Goal: Task Accomplishment & Management: Use online tool/utility

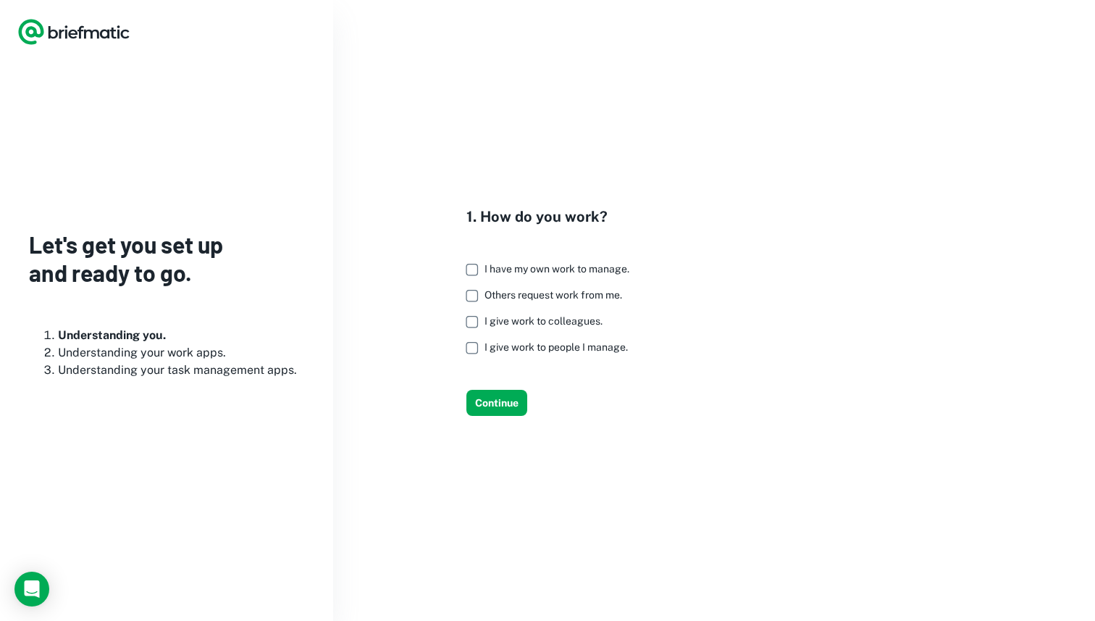
click at [594, 265] on span "I have my own work to manage." at bounding box center [557, 269] width 145 height 12
click at [548, 297] on span "Others request work from me." at bounding box center [554, 295] width 138 height 12
click at [550, 319] on span "I give work to colleagues." at bounding box center [544, 321] width 118 height 12
click at [552, 353] on label "I give work to people I manage." at bounding box center [544, 348] width 171 height 26
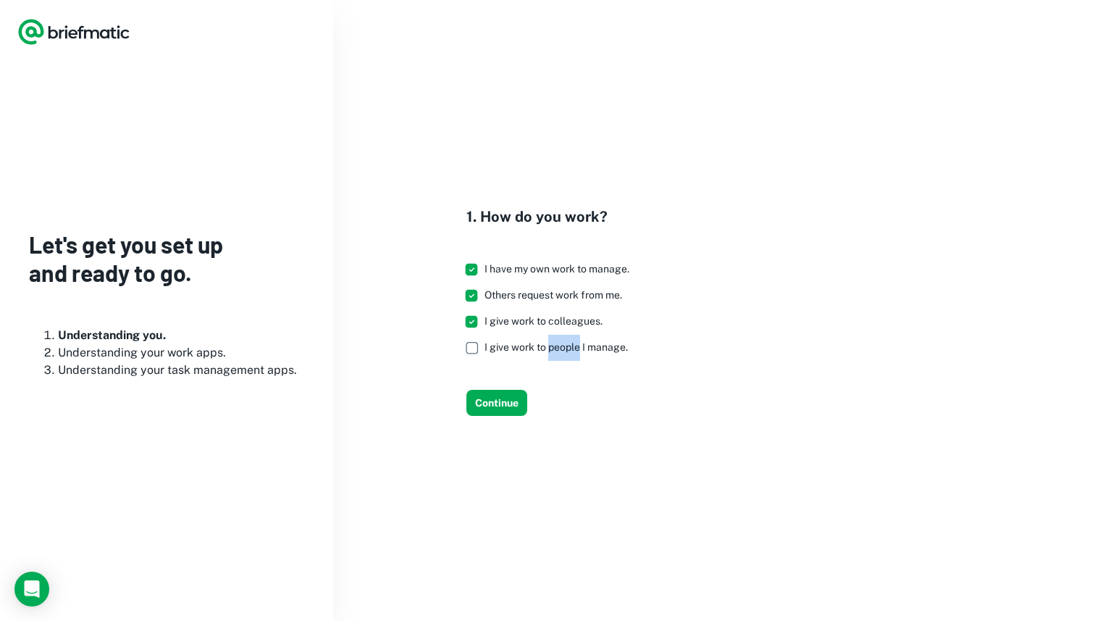
click at [552, 353] on label "I give work to people I manage." at bounding box center [544, 348] width 171 height 26
click at [514, 396] on button "Continue" at bounding box center [497, 403] width 61 height 26
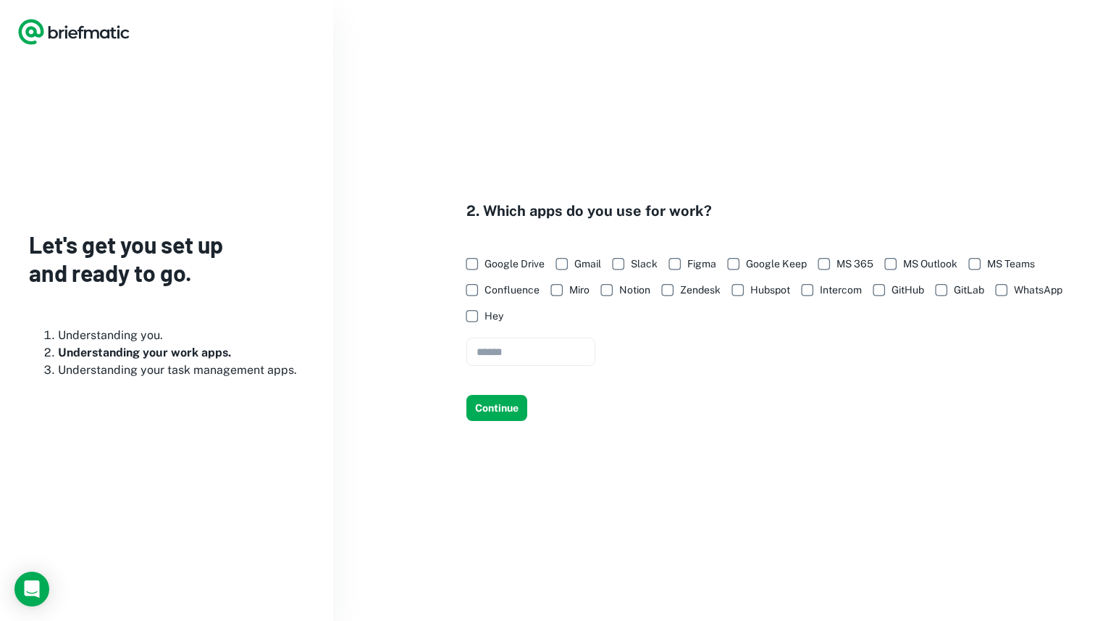
click at [495, 259] on span "Google Drive" at bounding box center [515, 264] width 60 height 16
click at [580, 263] on span "Gmail" at bounding box center [587, 264] width 27 height 16
click at [639, 268] on span "Slack" at bounding box center [644, 264] width 27 height 16
click at [689, 267] on span "Figma" at bounding box center [701, 264] width 29 height 16
click at [779, 267] on span "Google Keep" at bounding box center [776, 264] width 61 height 16
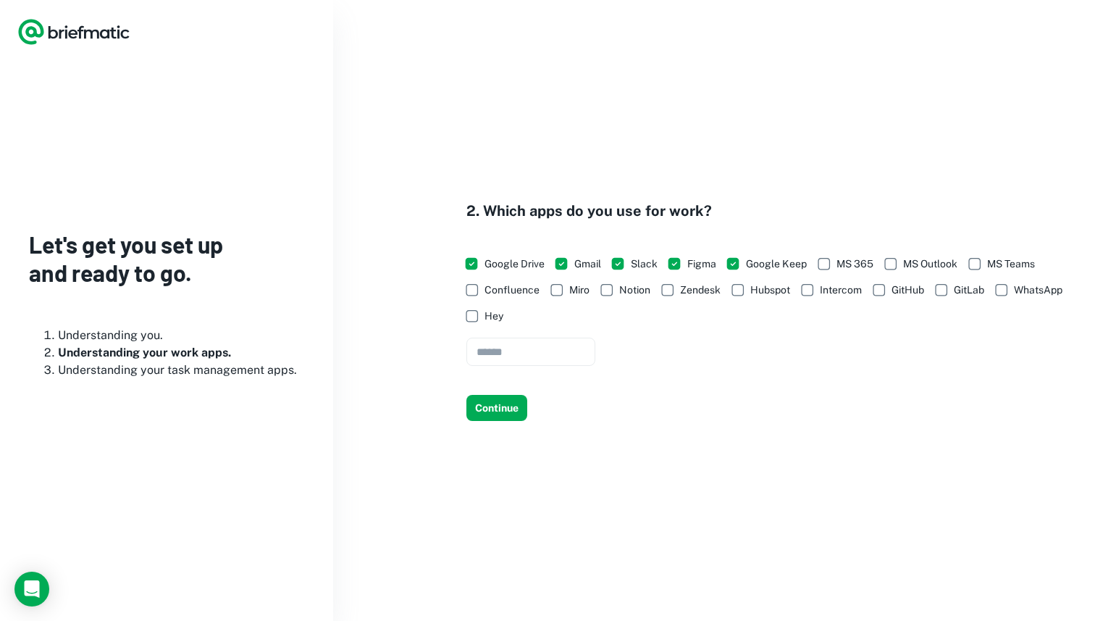
click at [779, 267] on span "Google Keep" at bounding box center [776, 264] width 61 height 16
click at [849, 359] on div "Google Drive Gmail Slack Figma Google Keep MS 365 MS Outlook MS Teams Confluenc…" at bounding box center [772, 308] width 611 height 115
click at [896, 290] on span "GitHub" at bounding box center [908, 290] width 33 height 16
click at [501, 406] on button "Continue" at bounding box center [497, 408] width 61 height 26
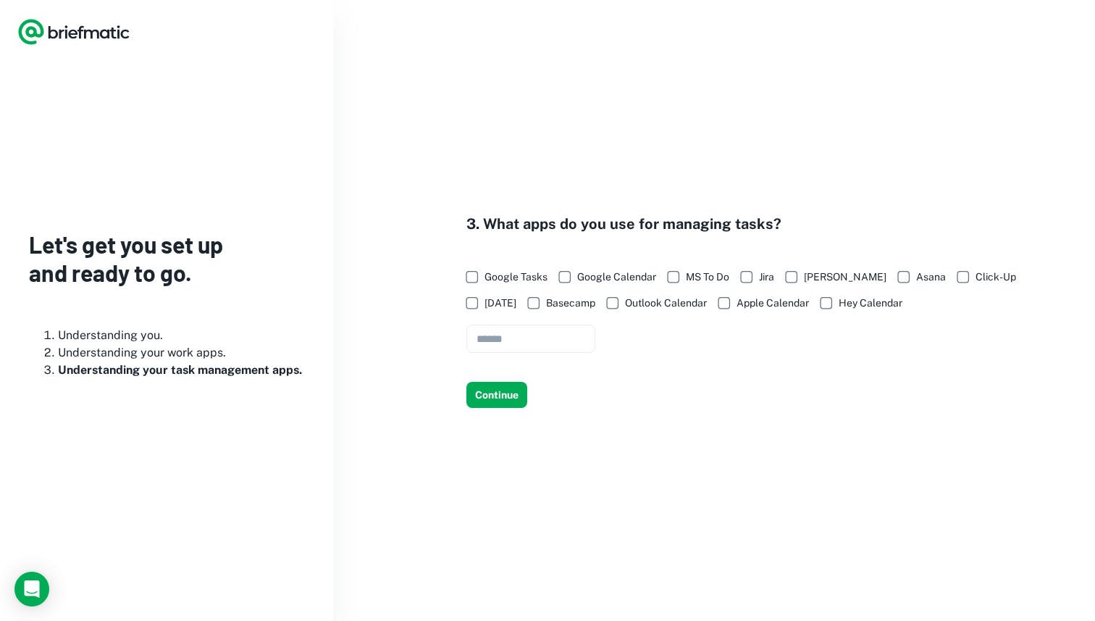
click at [629, 275] on span "Google Calendar" at bounding box center [616, 277] width 79 height 16
click at [643, 280] on span "Google Calendar" at bounding box center [616, 277] width 79 height 16
click at [492, 267] on label "Google Tasks" at bounding box center [503, 277] width 89 height 26
click at [495, 390] on button "Continue" at bounding box center [497, 395] width 61 height 26
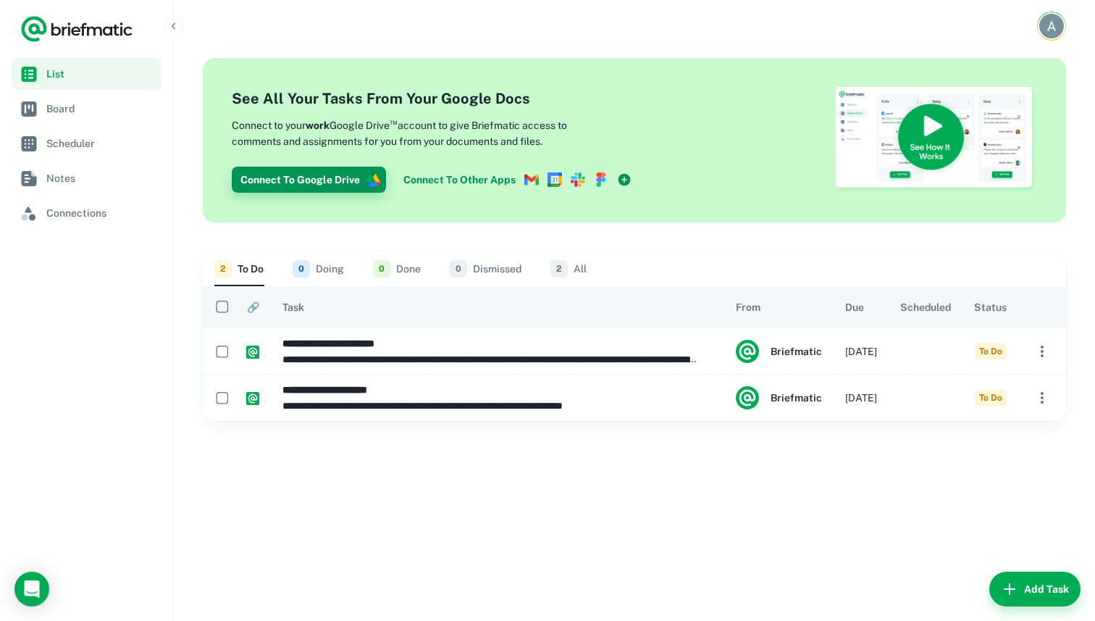
click at [343, 177] on button "Connect To Google Drive" at bounding box center [309, 180] width 154 height 26
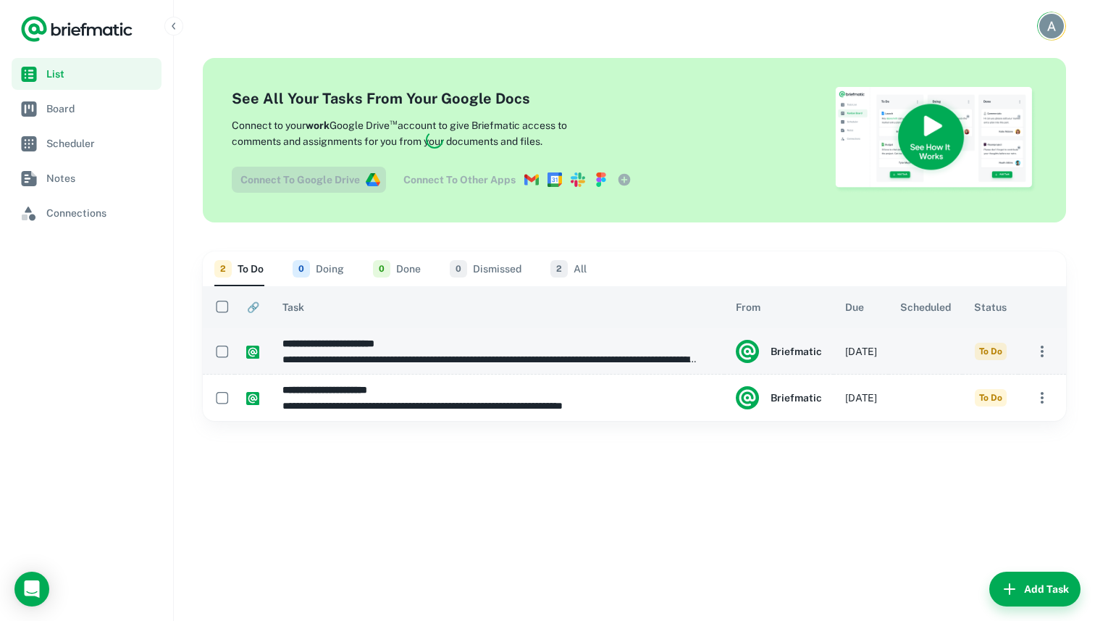
click at [637, 343] on h6 "**********" at bounding box center [491, 343] width 417 height 16
type input "**********"
type textarea "**********"
type input "**********"
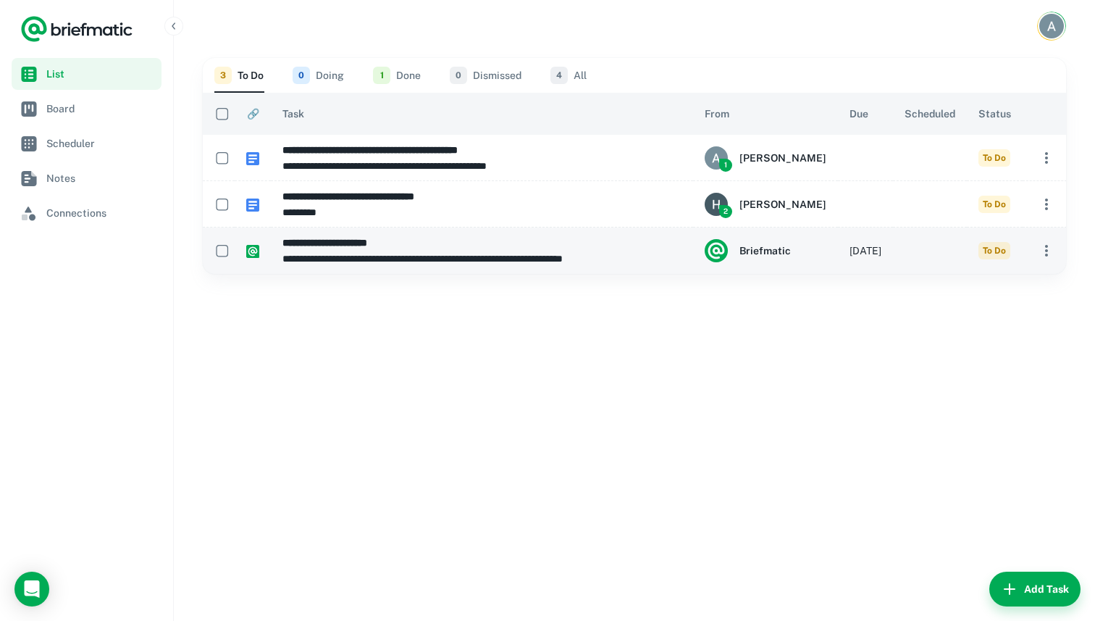
click at [453, 258] on p "**********" at bounding box center [482, 259] width 399 height 16
type input "**********"
type textarea "**********"
type input "**********"
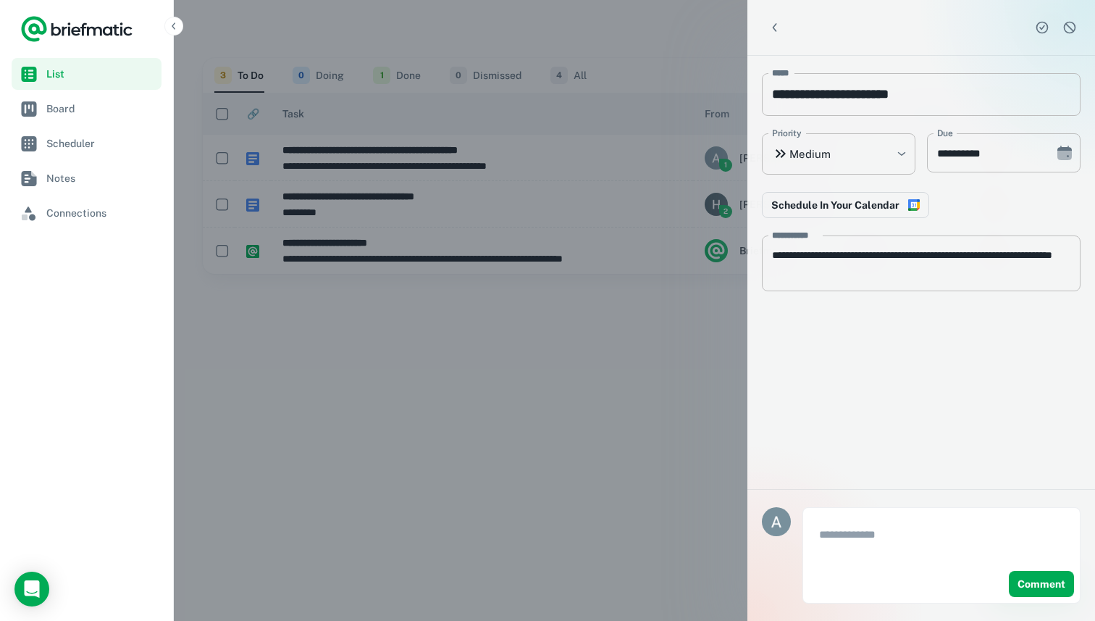
click at [519, 354] on div at bounding box center [547, 310] width 1095 height 621
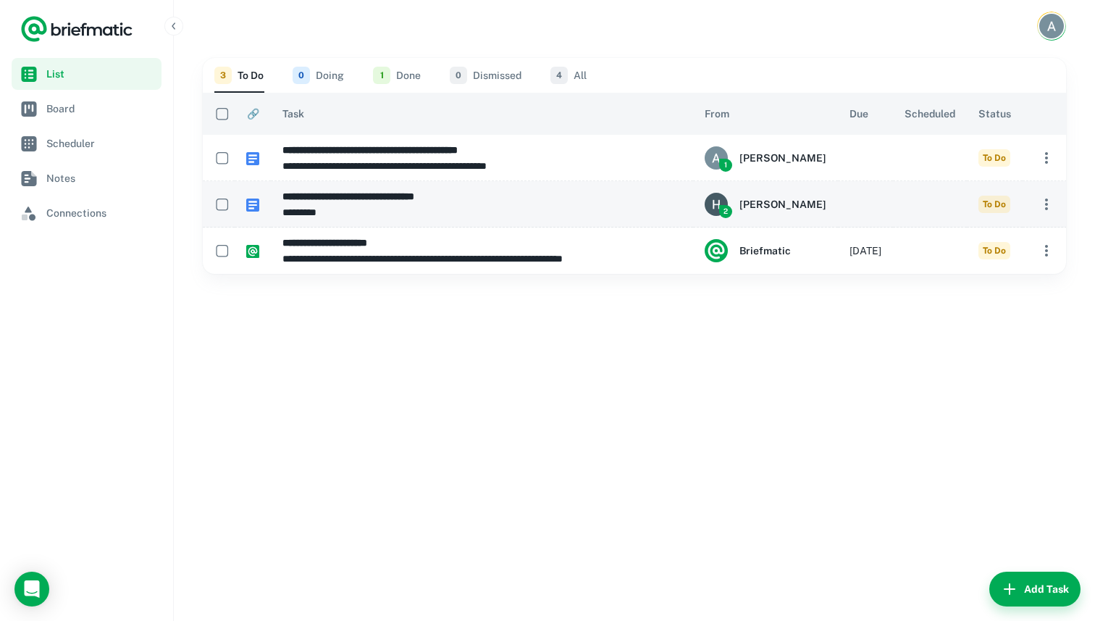
click at [514, 192] on h6 "**********" at bounding box center [482, 196] width 399 height 16
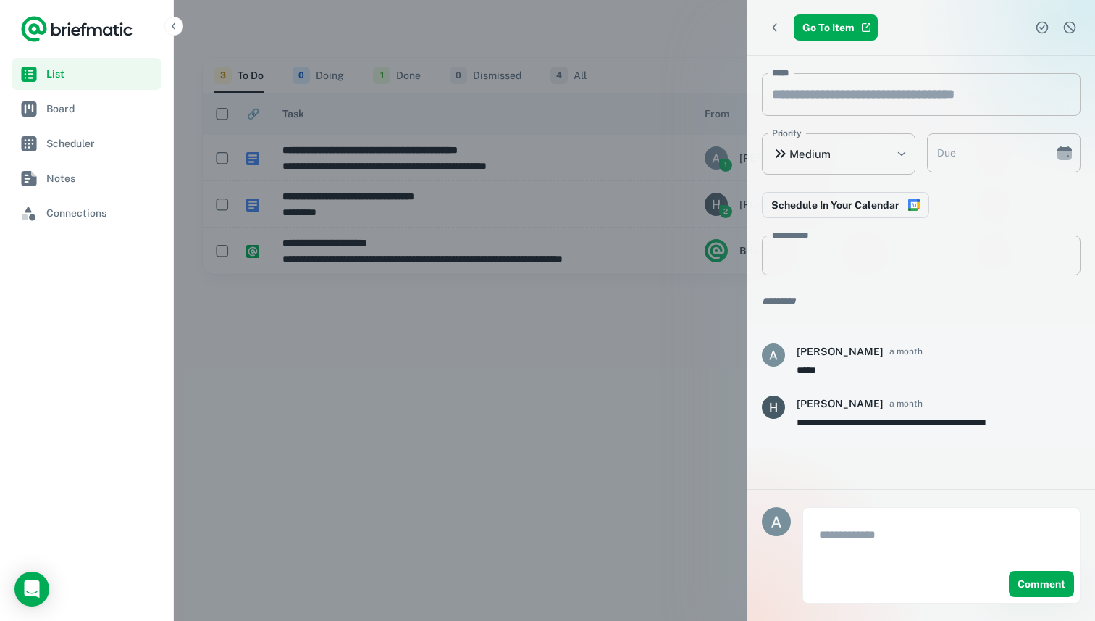
click at [634, 321] on div at bounding box center [547, 310] width 1095 height 621
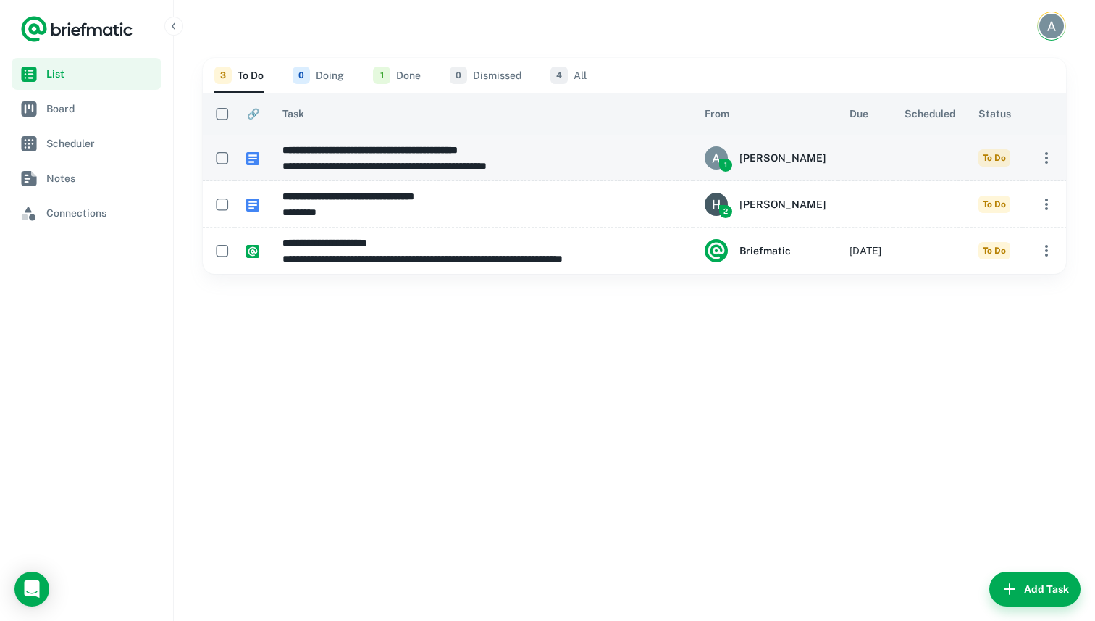
click at [440, 137] on td "**********" at bounding box center [482, 158] width 422 height 46
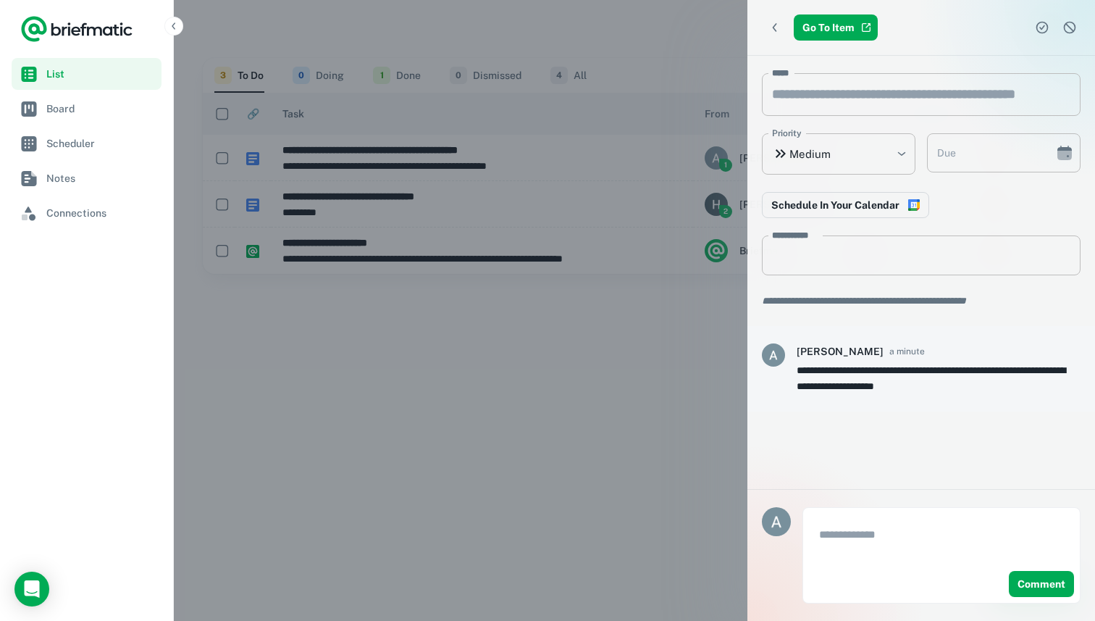
click at [653, 306] on div at bounding box center [547, 310] width 1095 height 621
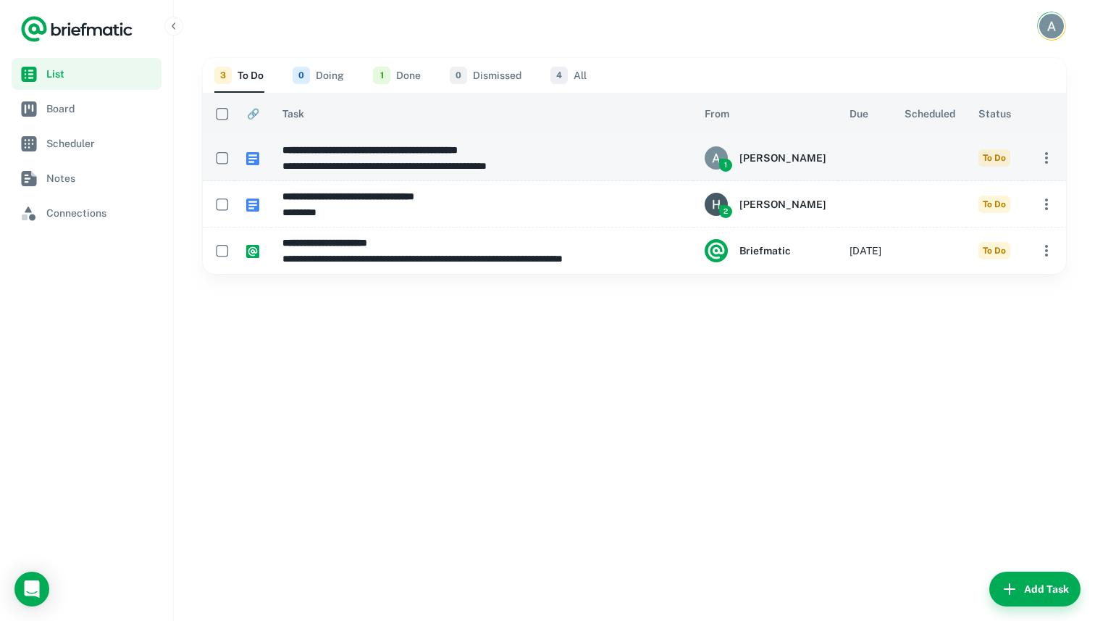
click at [482, 168] on p "**********" at bounding box center [482, 166] width 399 height 16
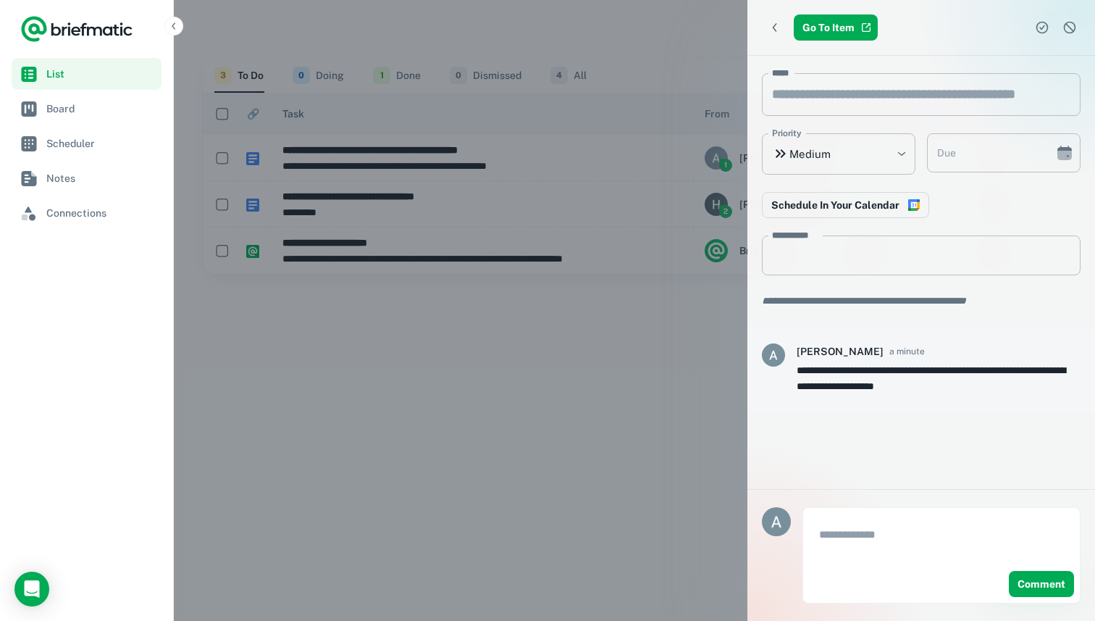
click at [777, 366] on img "scrollable content" at bounding box center [773, 354] width 23 height 23
click at [362, 311] on div at bounding box center [547, 310] width 1095 height 621
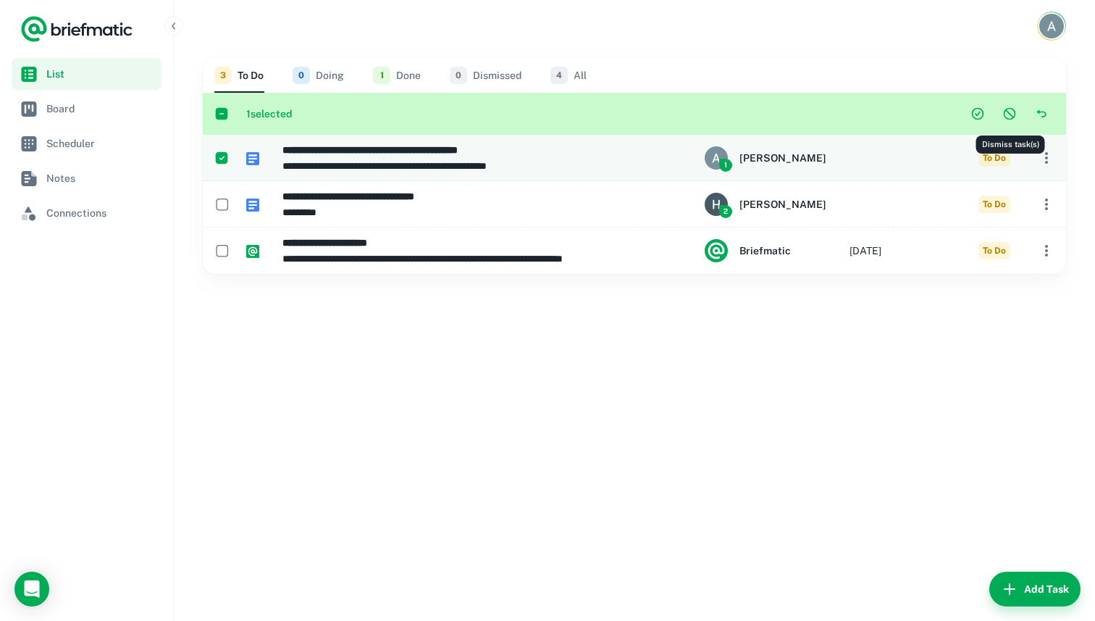
click at [1011, 120] on icon "Dismiss task(s)" at bounding box center [1010, 113] width 14 height 14
click at [1012, 112] on icon "Dismiss task(s)" at bounding box center [1010, 113] width 14 height 14
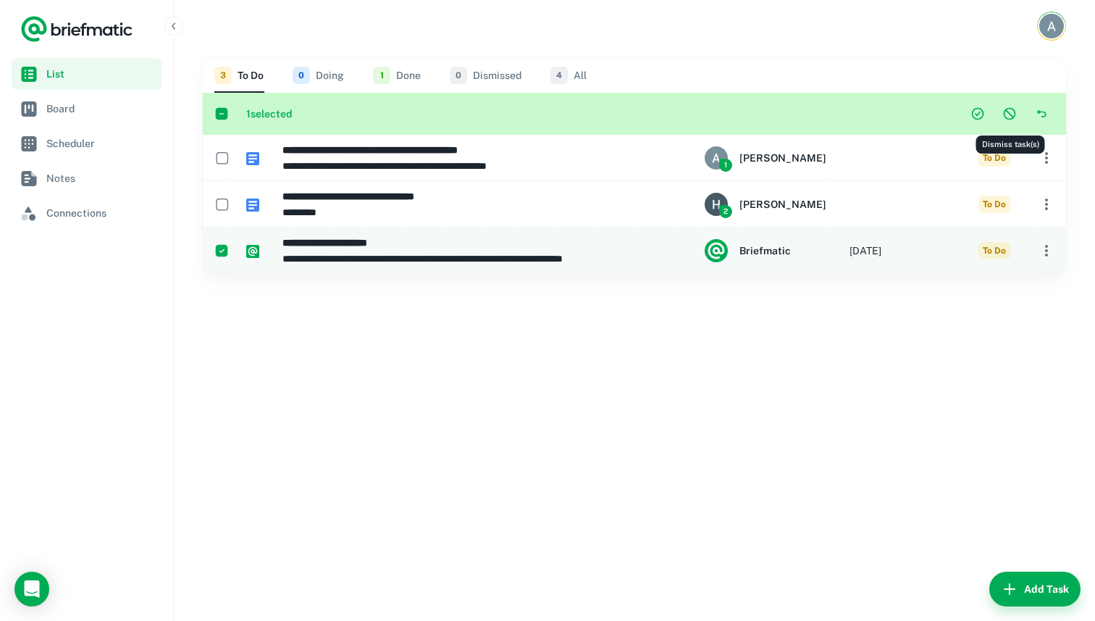
click at [1013, 115] on icon "Dismiss task(s)" at bounding box center [1010, 113] width 14 height 14
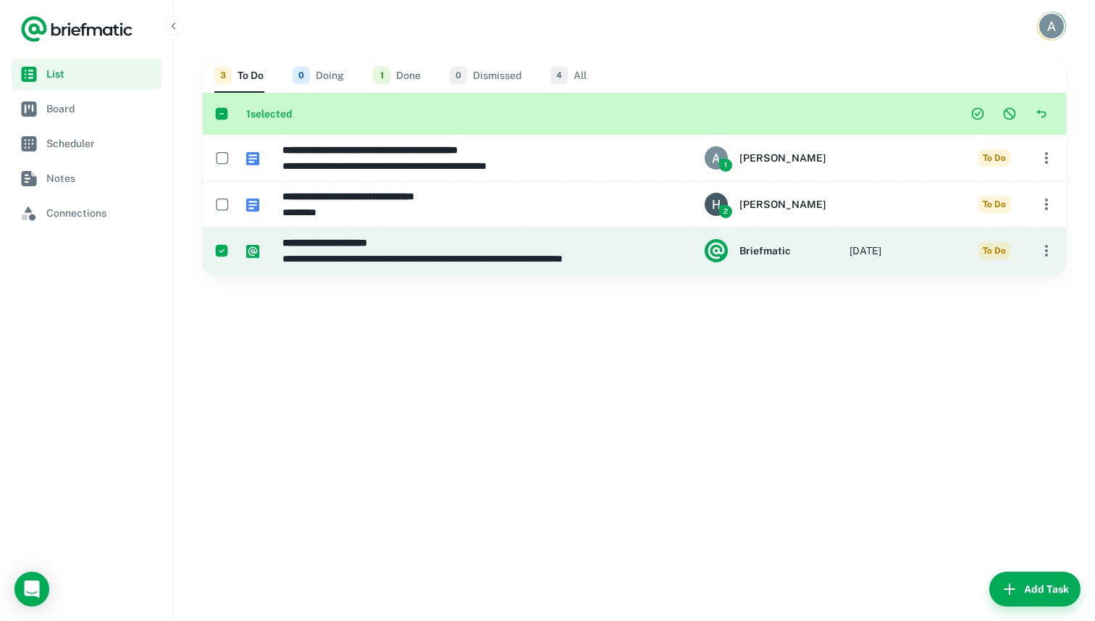
click at [1038, 256] on icon "button" at bounding box center [1046, 250] width 17 height 17
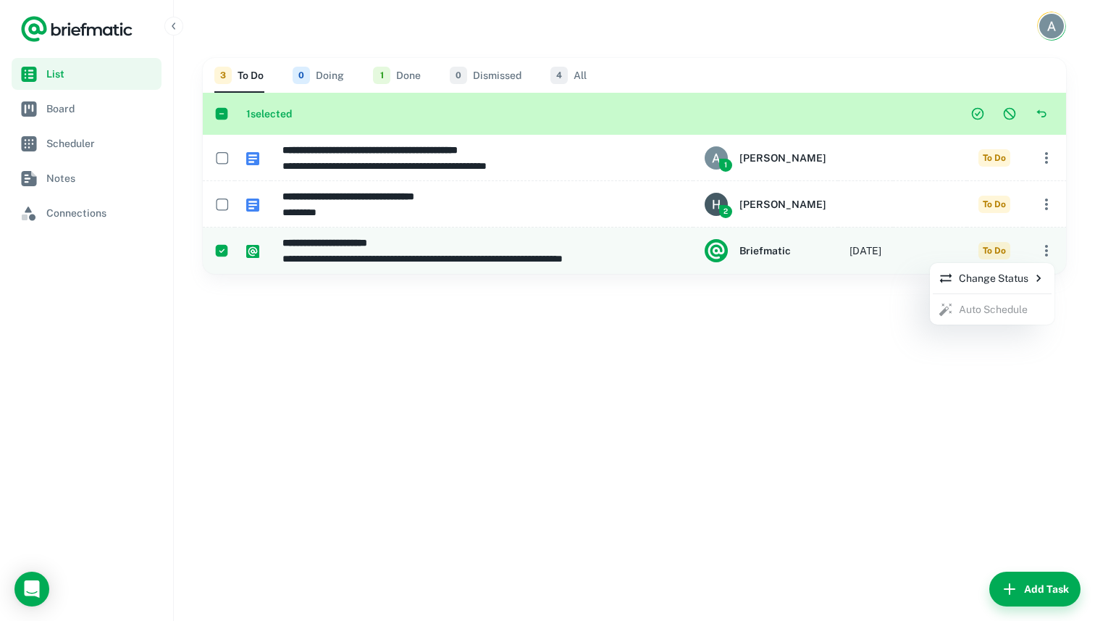
click at [1001, 283] on p "Change Status" at bounding box center [992, 278] width 107 height 16
click at [908, 335] on li "Done" at bounding box center [901, 336] width 59 height 25
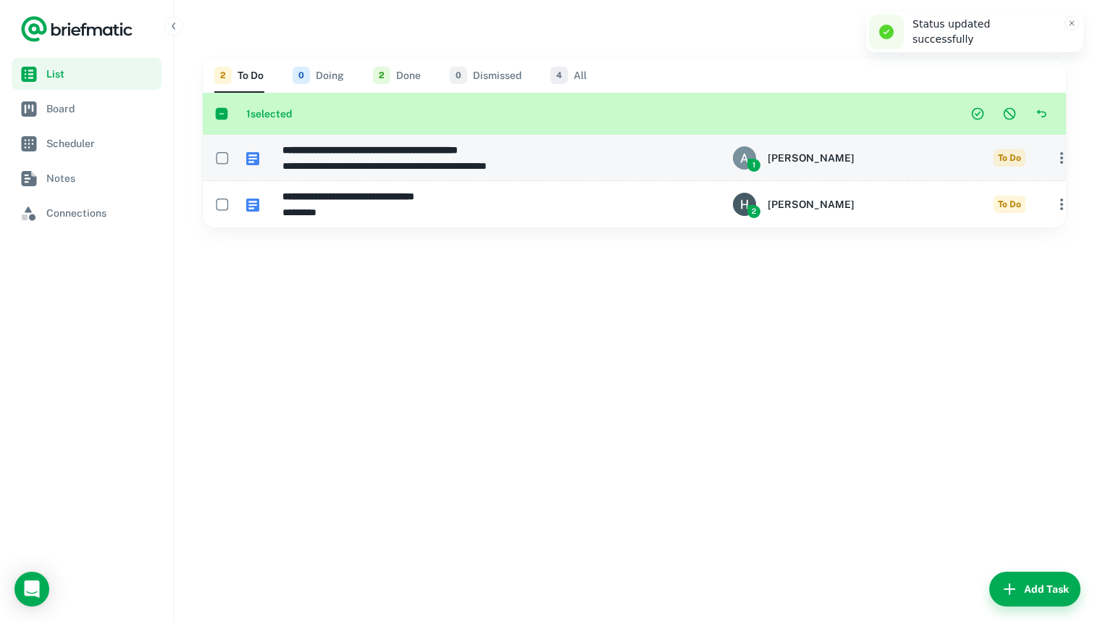
click at [382, 165] on p "**********" at bounding box center [496, 166] width 427 height 16
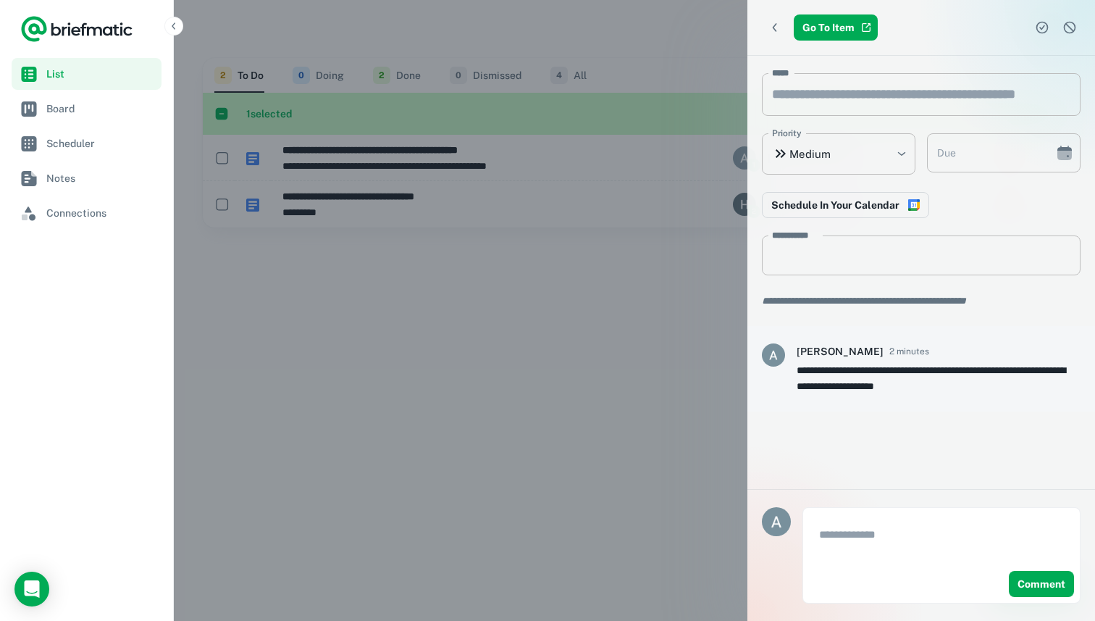
click at [506, 315] on div at bounding box center [547, 310] width 1095 height 621
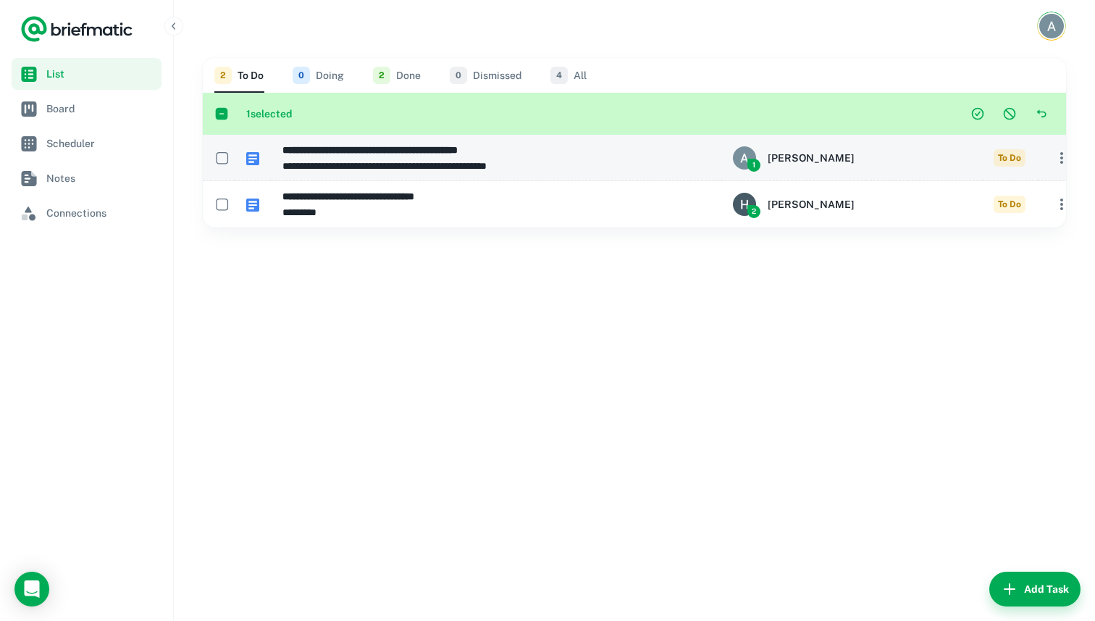
click at [624, 170] on p "**********" at bounding box center [496, 166] width 427 height 16
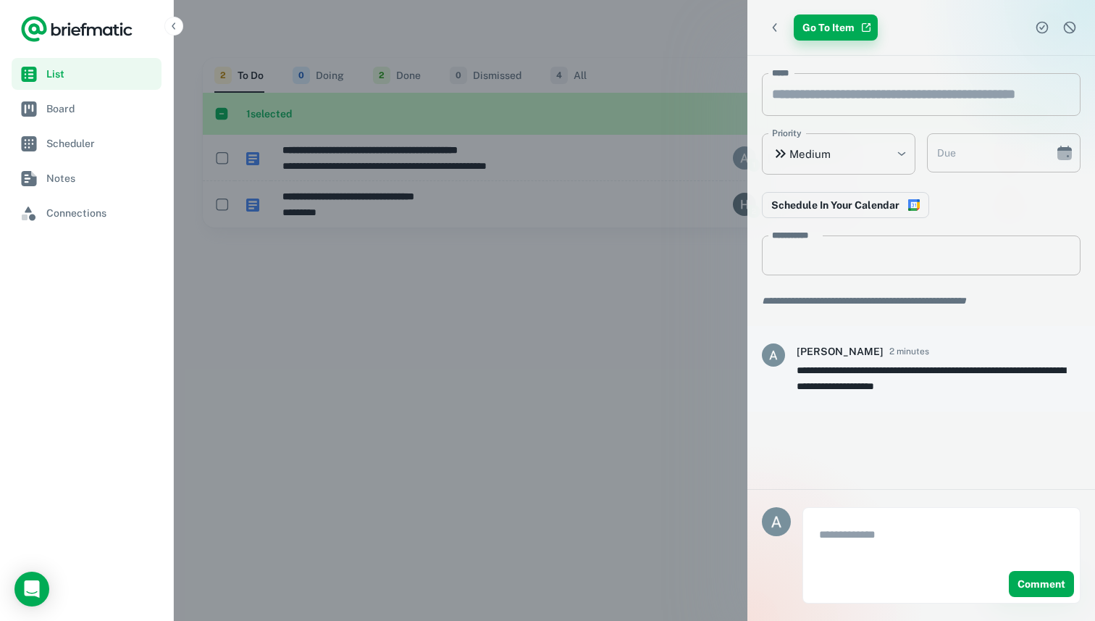
click at [849, 22] on link "Go To Item" at bounding box center [836, 27] width 84 height 26
click at [488, 246] on div at bounding box center [547, 310] width 1095 height 621
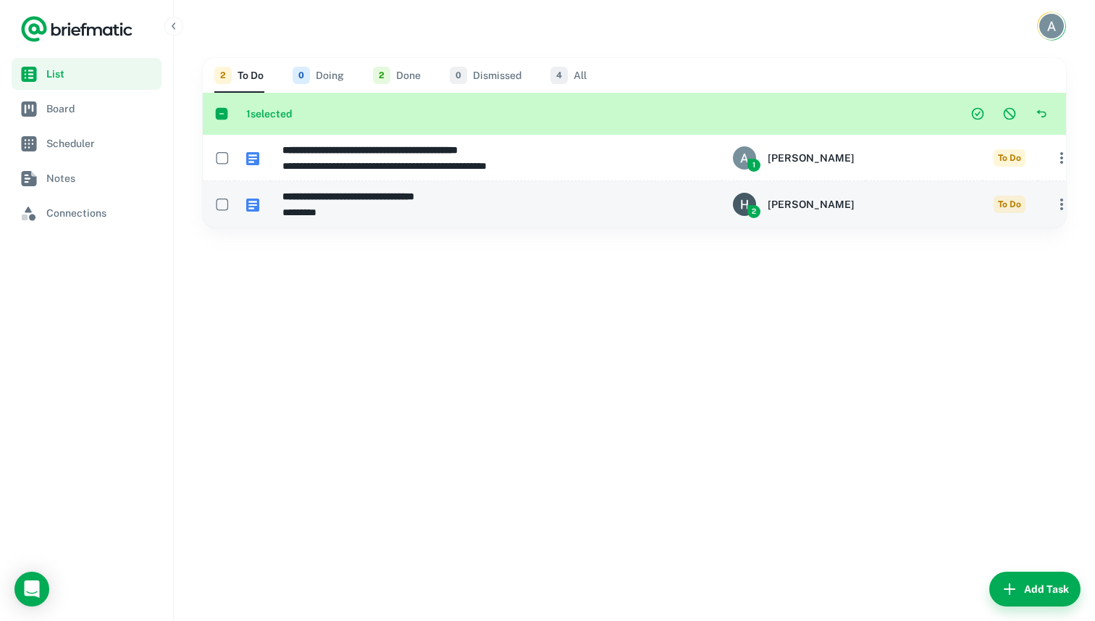
click at [440, 204] on h6 "**********" at bounding box center [496, 196] width 427 height 16
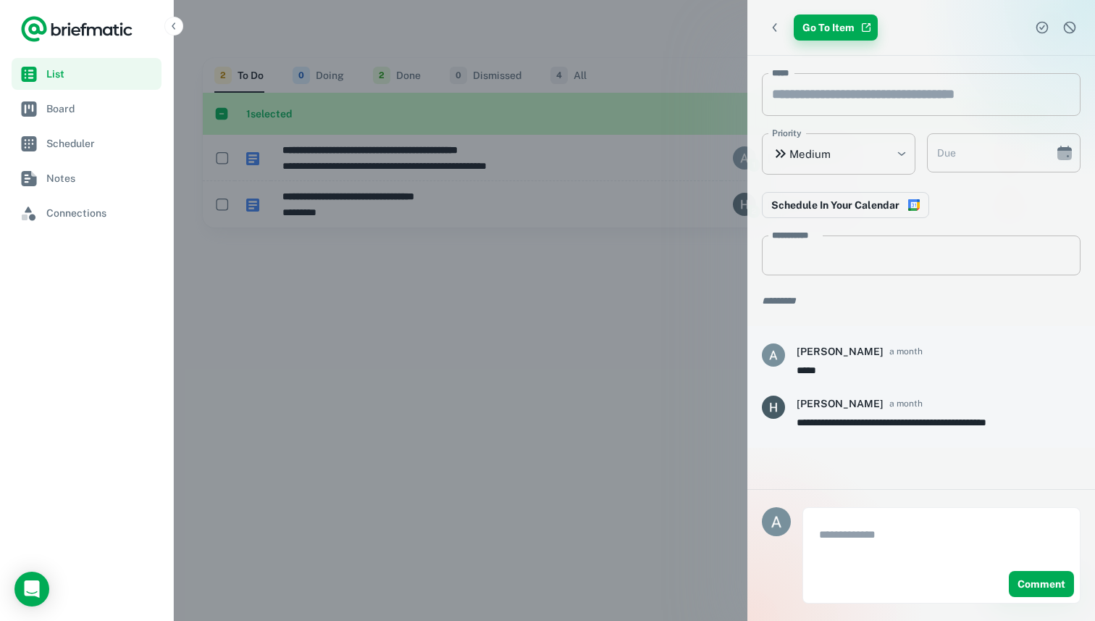
click at [838, 30] on link "Go To Item" at bounding box center [836, 27] width 84 height 26
click at [526, 314] on div at bounding box center [547, 310] width 1095 height 621
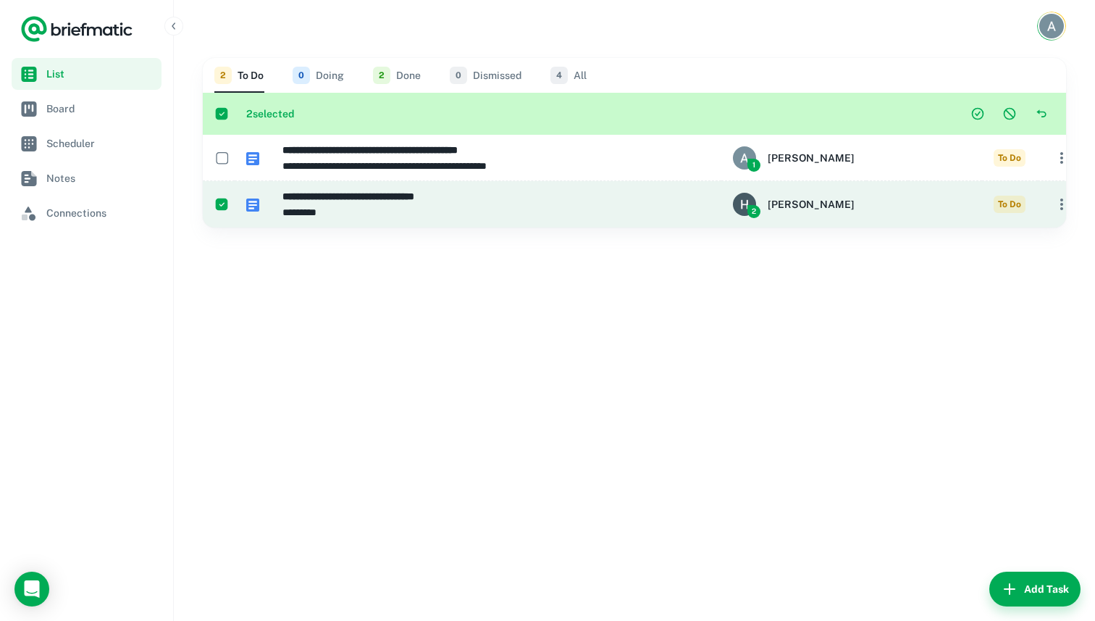
click at [1053, 196] on icon "button" at bounding box center [1061, 204] width 17 height 17
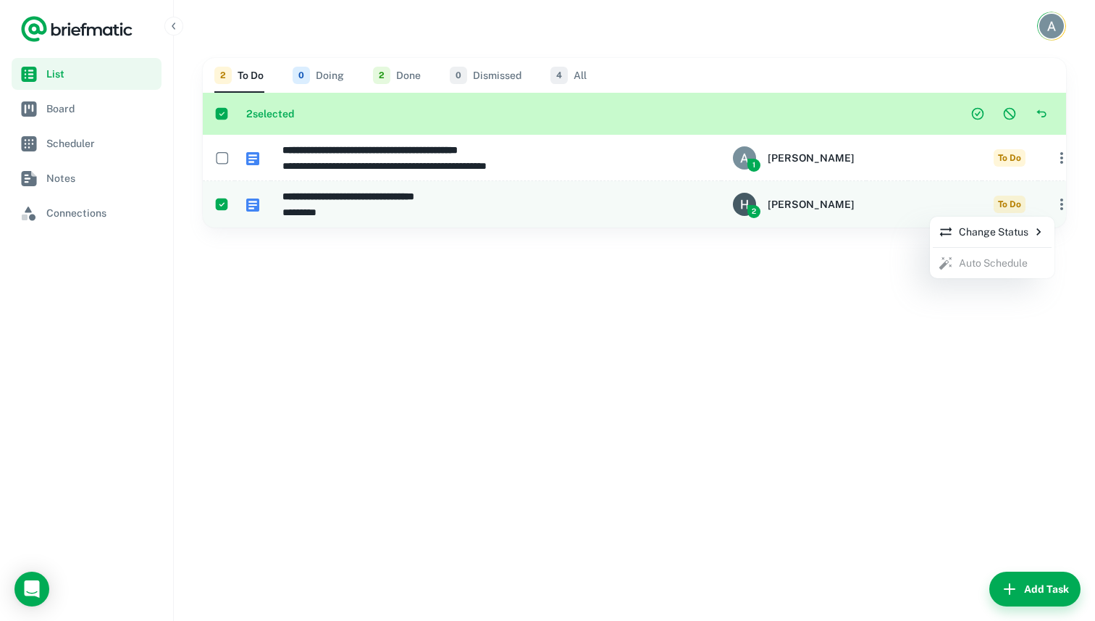
click at [982, 240] on li "Change Status" at bounding box center [992, 231] width 119 height 25
click at [898, 294] on p "Done" at bounding box center [890, 290] width 25 height 16
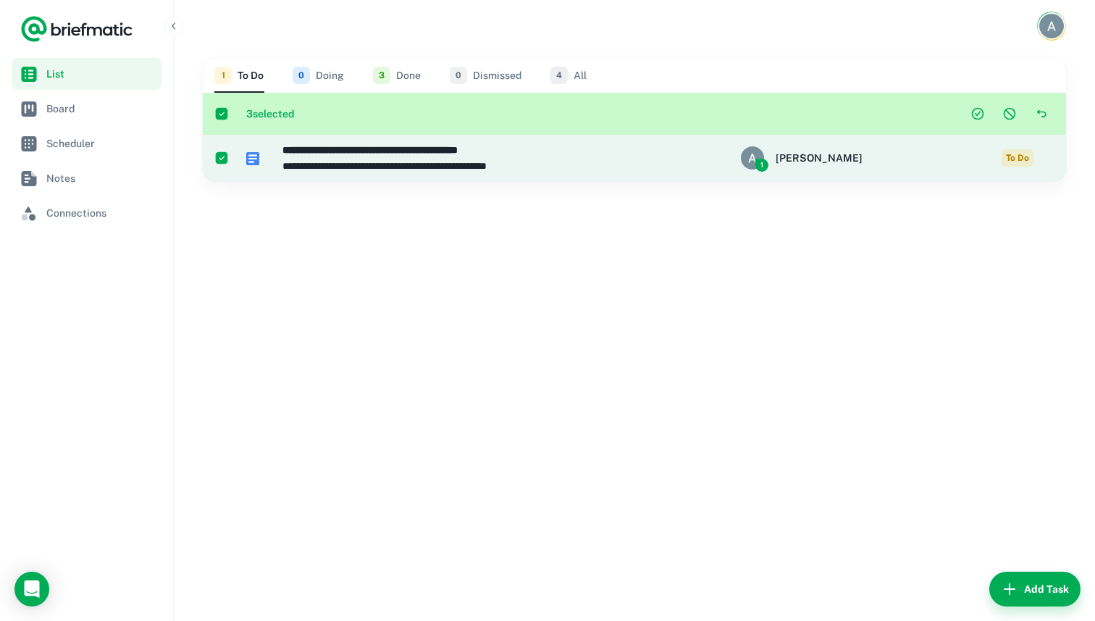
click at [1061, 154] on icon "button" at bounding box center [1069, 157] width 17 height 17
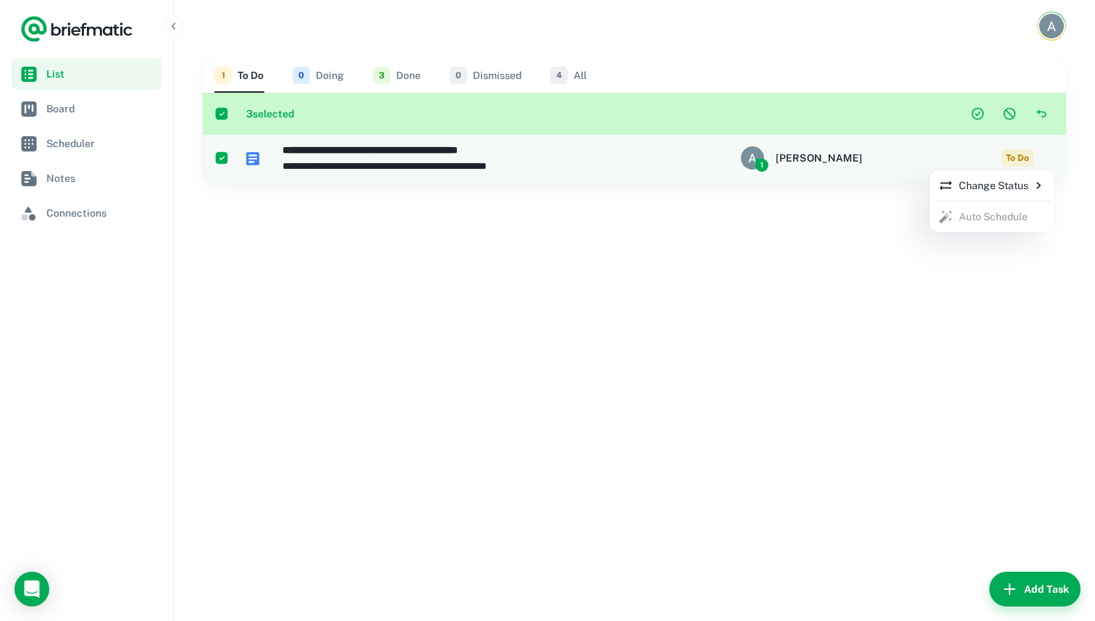
click at [980, 187] on p "Change Status" at bounding box center [992, 185] width 107 height 16
click at [898, 235] on p "Done" at bounding box center [890, 243] width 25 height 16
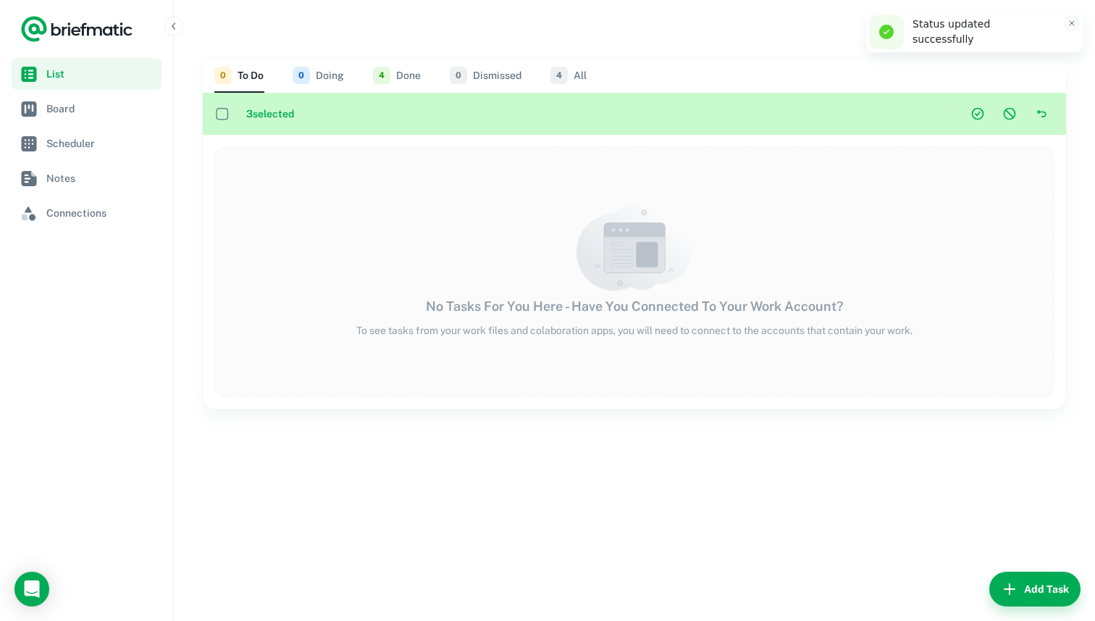
click at [314, 78] on button "0 Doing" at bounding box center [318, 75] width 51 height 35
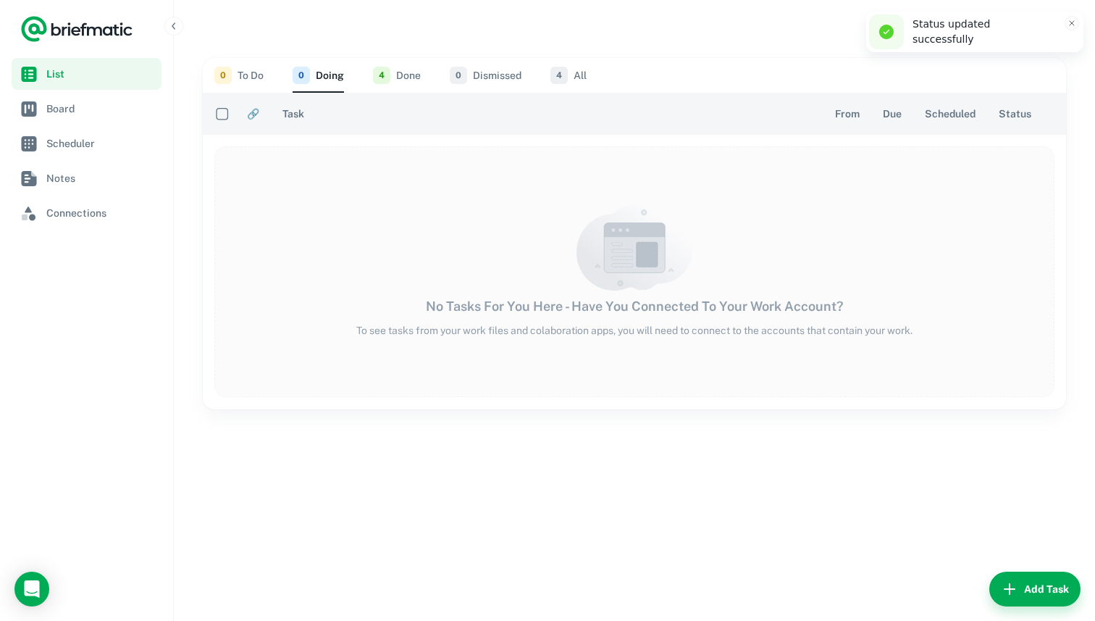
click at [398, 75] on button "4 Done" at bounding box center [397, 75] width 48 height 35
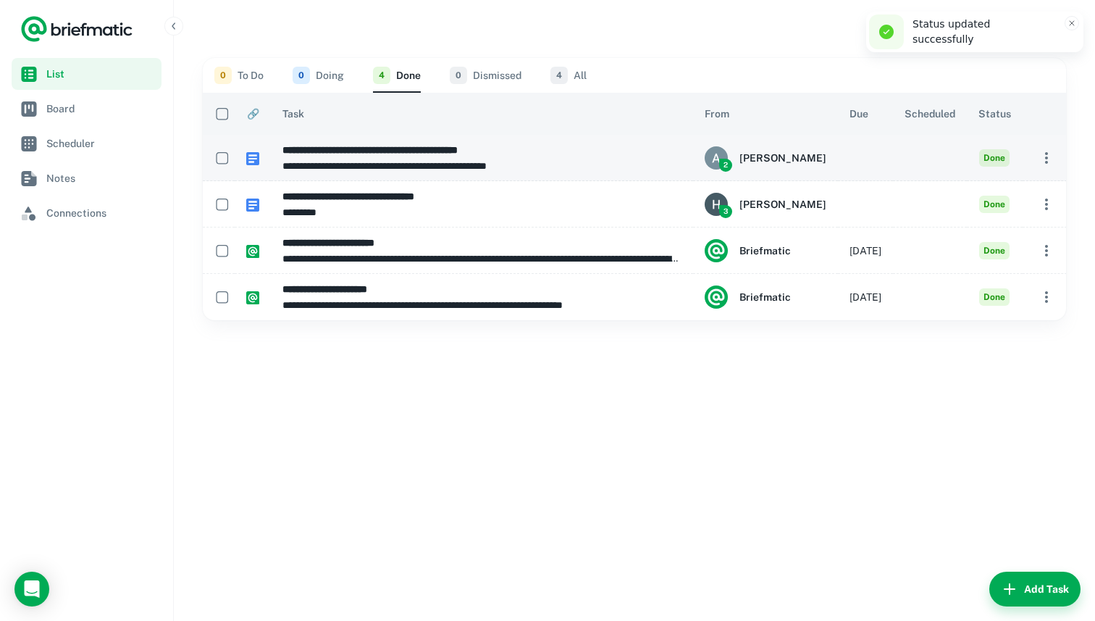
click at [1034, 154] on button "button" at bounding box center [1046, 158] width 25 height 25
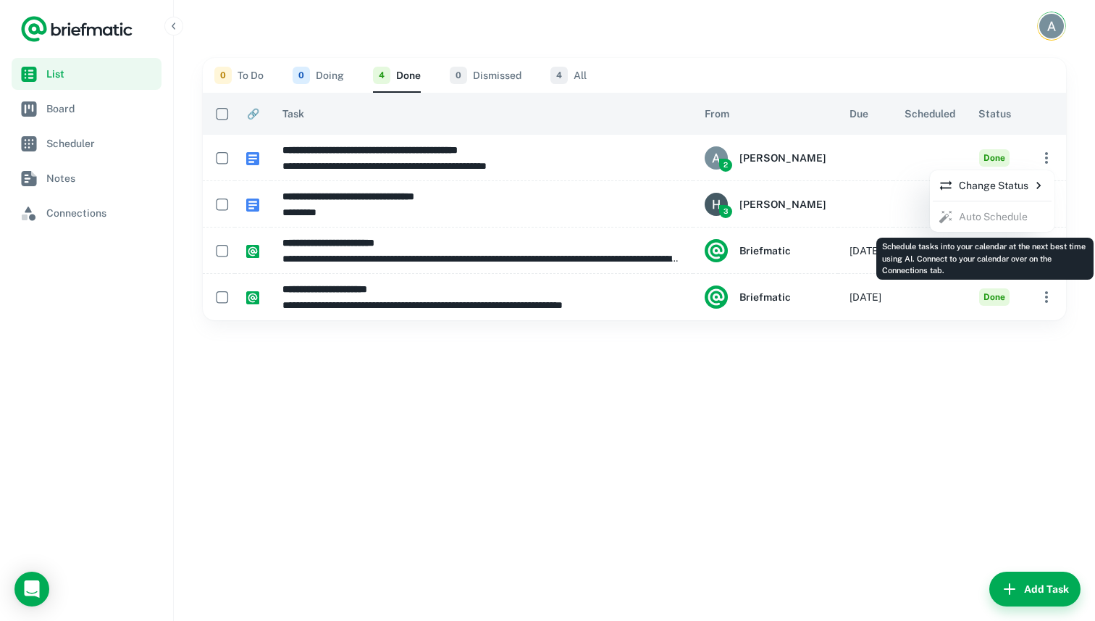
click at [985, 222] on span "Auto Schedule" at bounding box center [992, 216] width 119 height 25
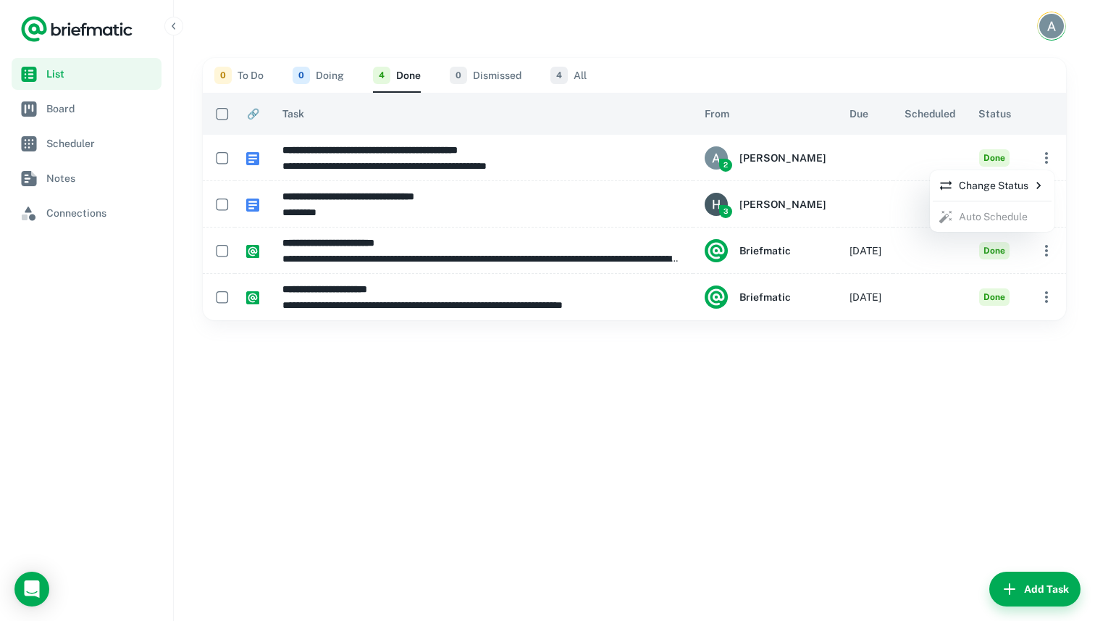
click at [870, 363] on div at bounding box center [547, 310] width 1095 height 621
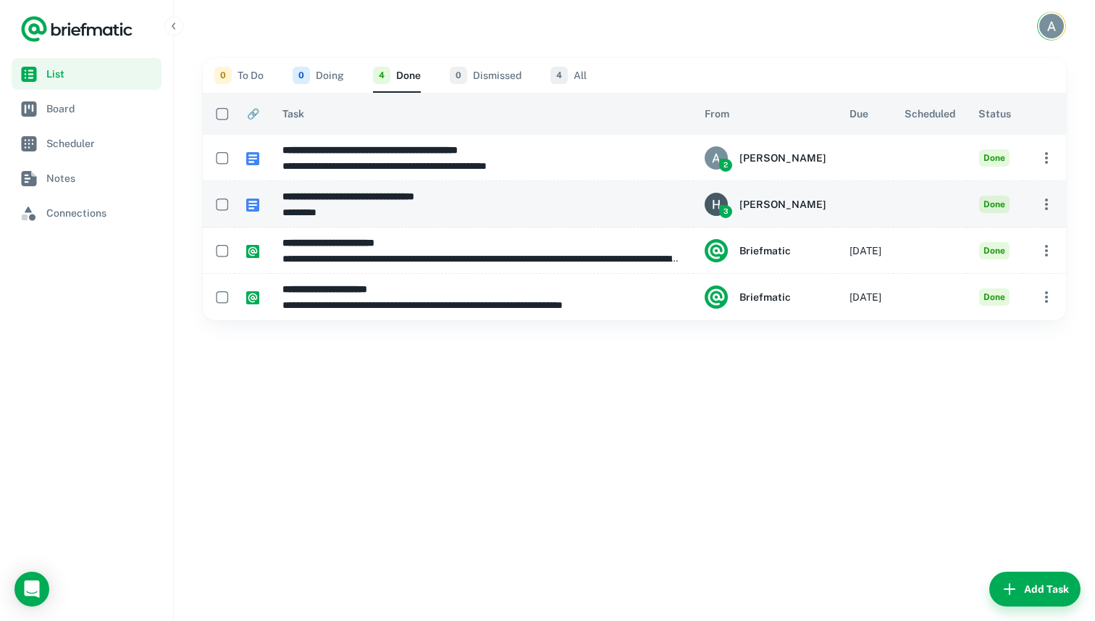
click at [1038, 196] on icon "button" at bounding box center [1046, 204] width 17 height 17
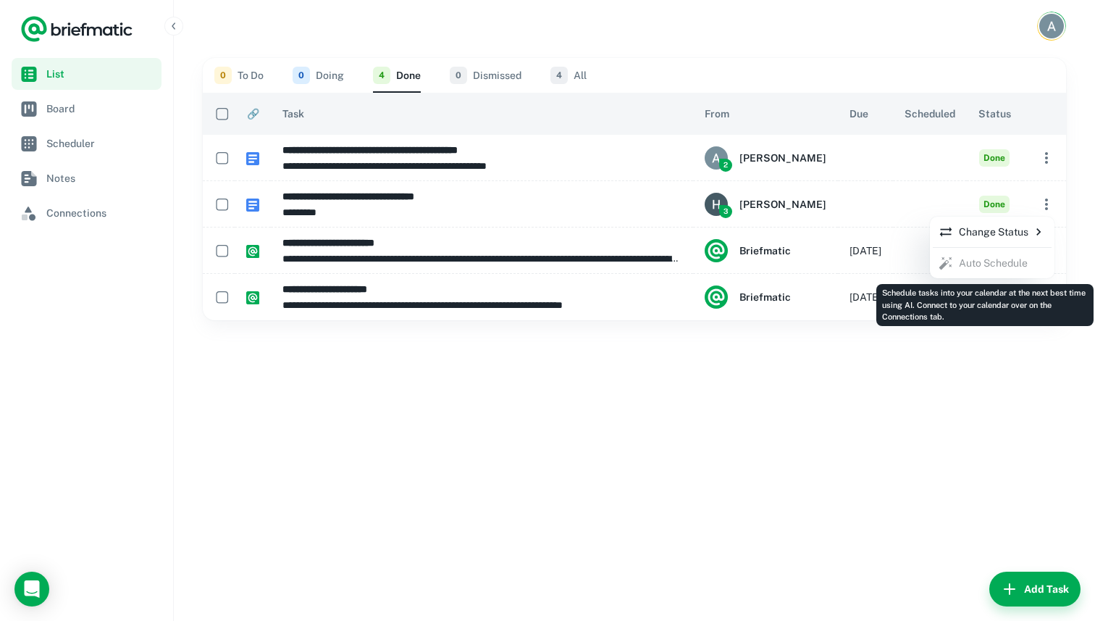
click at [996, 263] on span "Auto Schedule" at bounding box center [992, 263] width 119 height 25
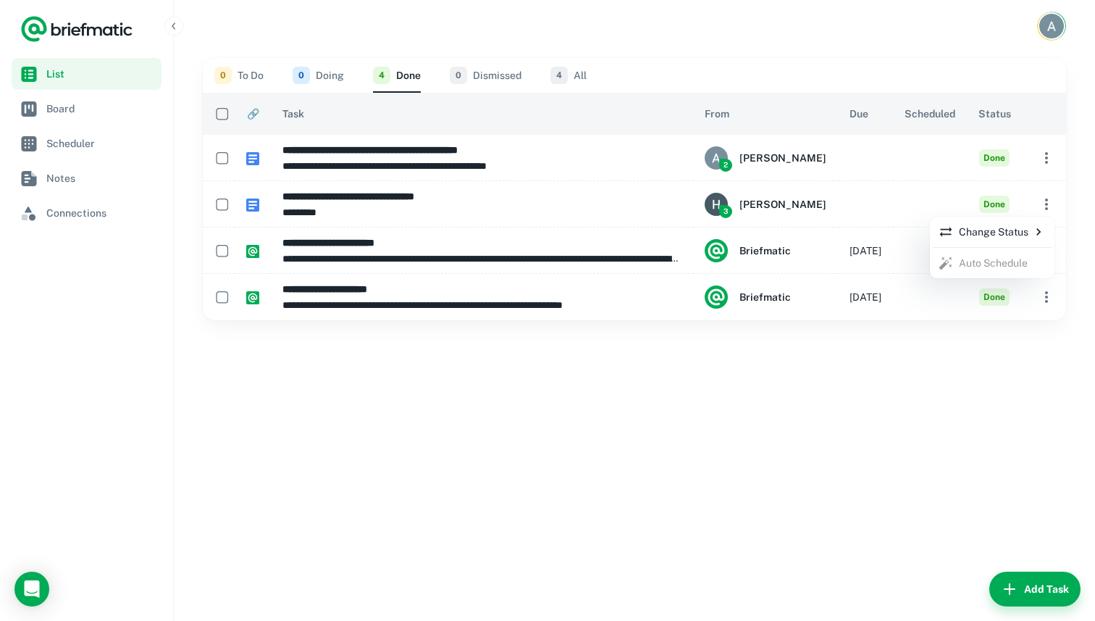
click at [825, 388] on div at bounding box center [547, 310] width 1095 height 621
click at [109, 110] on span "Board" at bounding box center [100, 109] width 109 height 16
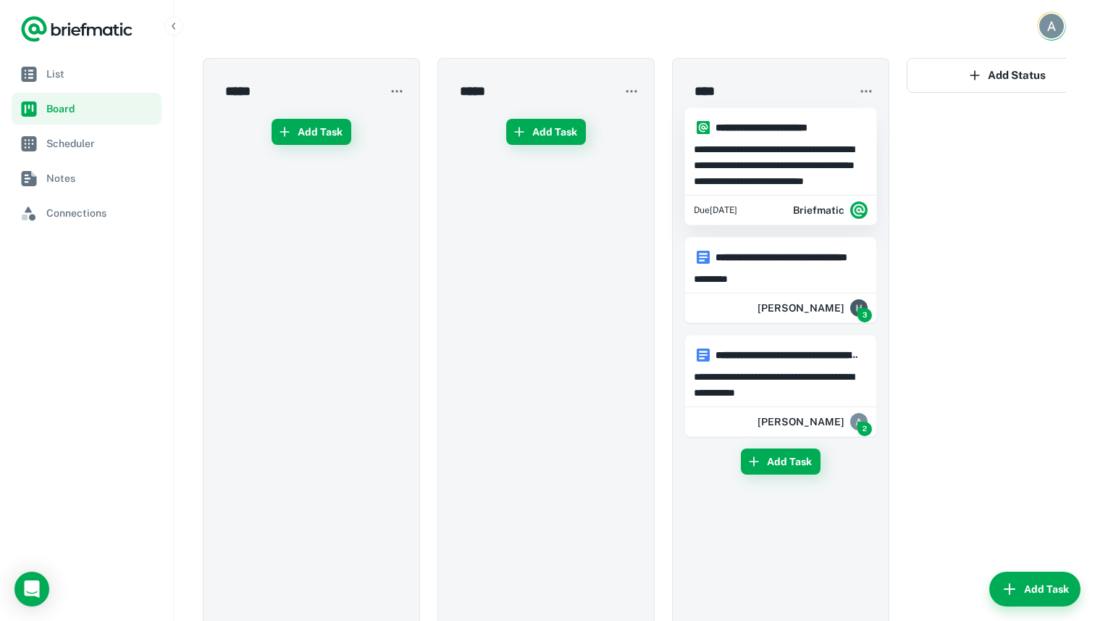
click at [845, 126] on h6 "**********" at bounding box center [787, 128] width 143 height 16
type input "**********"
type textarea "**********"
type input "**********"
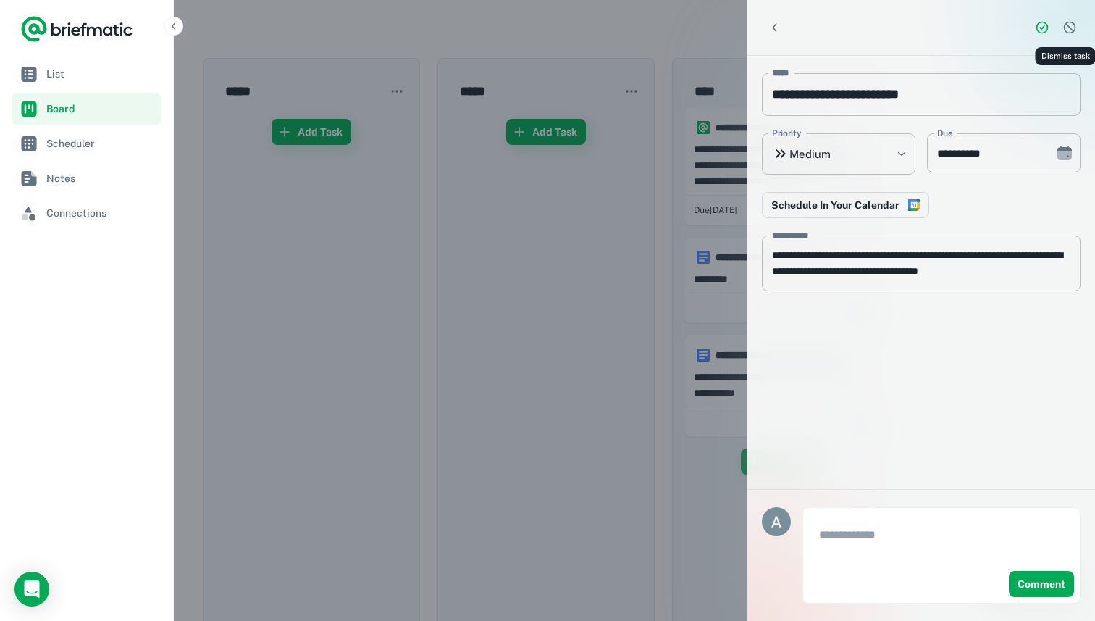
click at [1074, 28] on icon "Dismiss task" at bounding box center [1070, 27] width 14 height 14
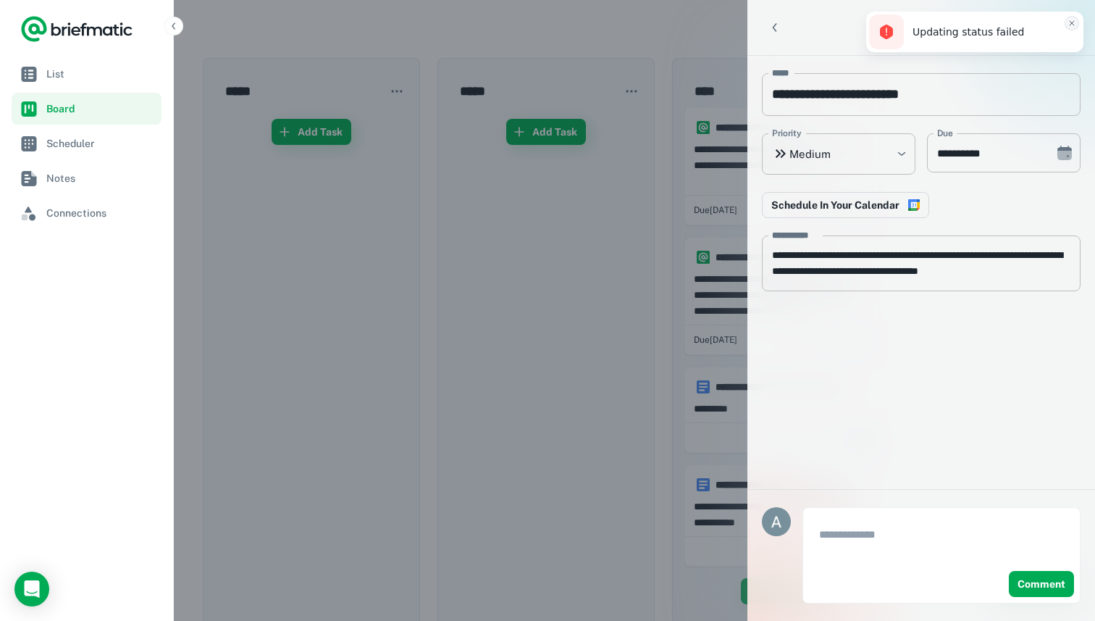
click at [1071, 23] on icon "Close toast" at bounding box center [1072, 23] width 9 height 9
click at [1068, 34] on icon "Dismiss task" at bounding box center [1070, 27] width 14 height 14
click at [1071, 23] on line "Close toast" at bounding box center [1072, 23] width 4 height 4
click at [777, 25] on icon "Back" at bounding box center [775, 27] width 14 height 14
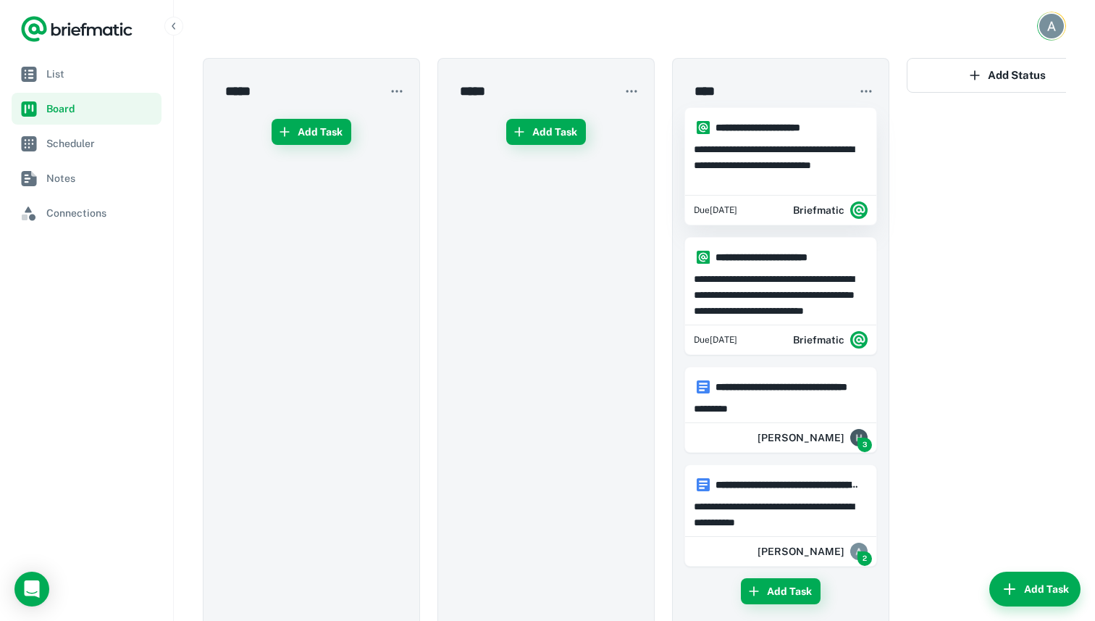
click at [823, 133] on h6 "**********" at bounding box center [787, 128] width 143 height 16
type input "**********"
type textarea "**********"
type input "**********"
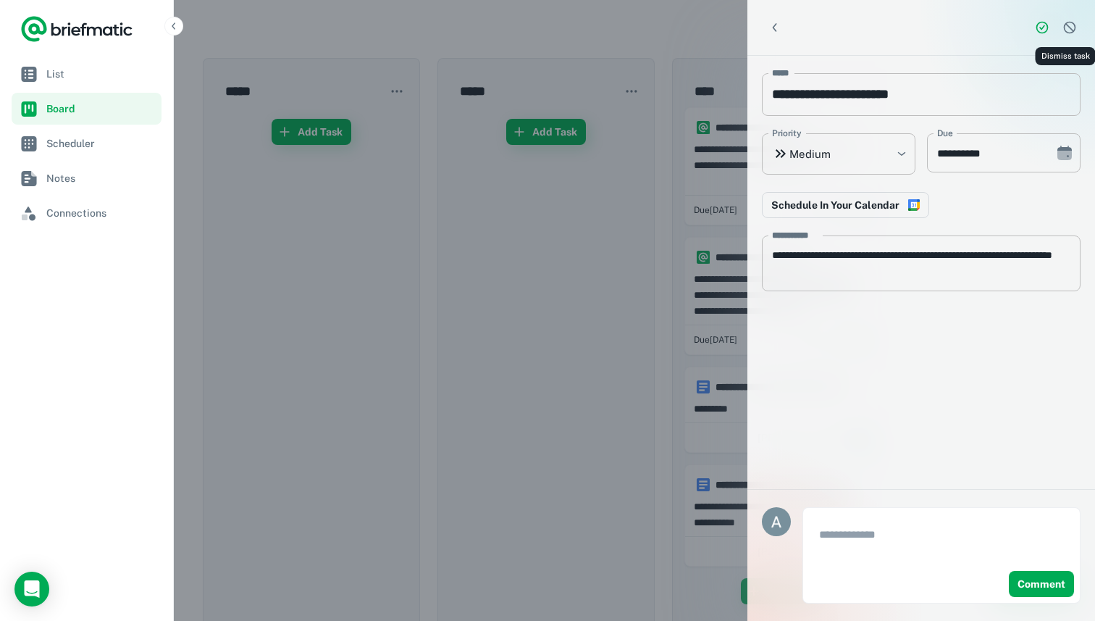
click at [1063, 20] on icon "Dismiss task" at bounding box center [1070, 27] width 14 height 14
click at [771, 24] on icon "Back" at bounding box center [775, 27] width 14 height 14
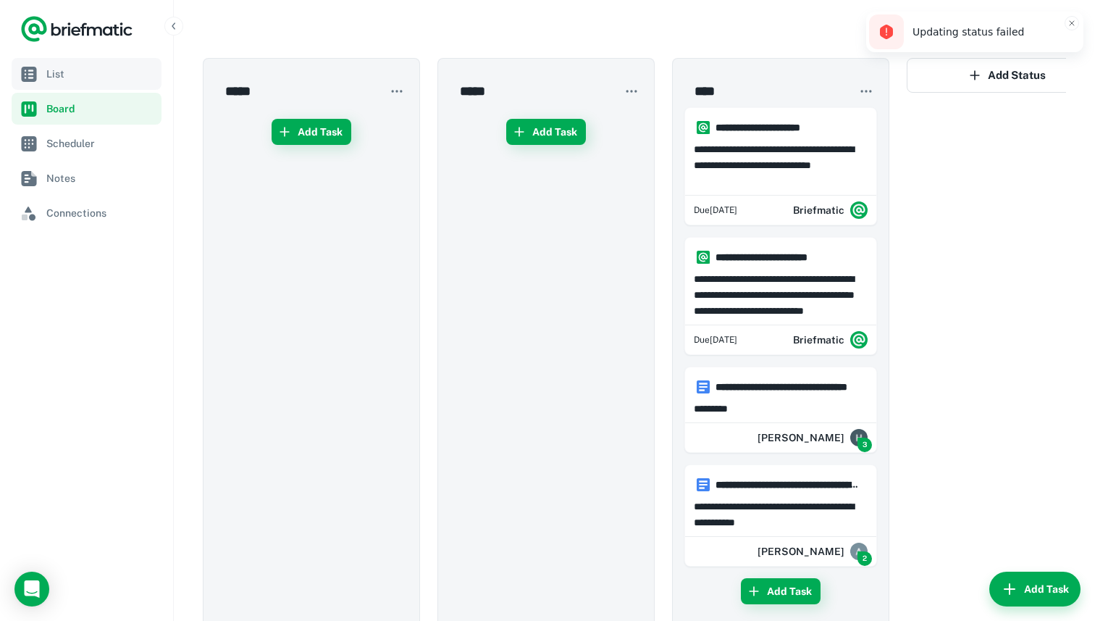
click at [32, 85] on link "List" at bounding box center [87, 74] width 150 height 32
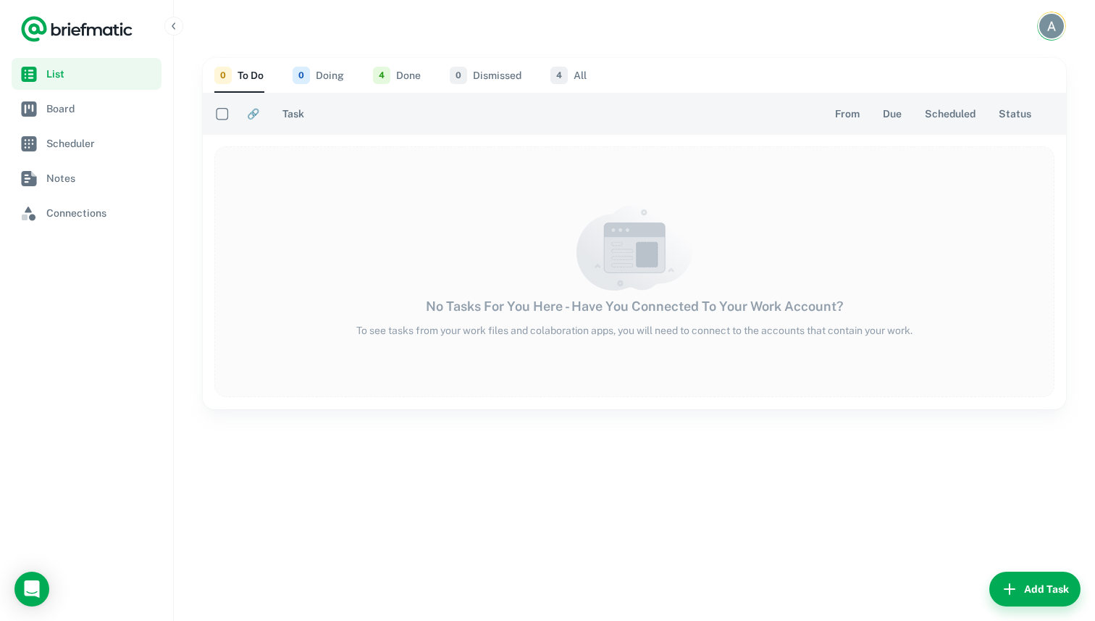
click at [401, 83] on button "4 Done" at bounding box center [397, 75] width 48 height 35
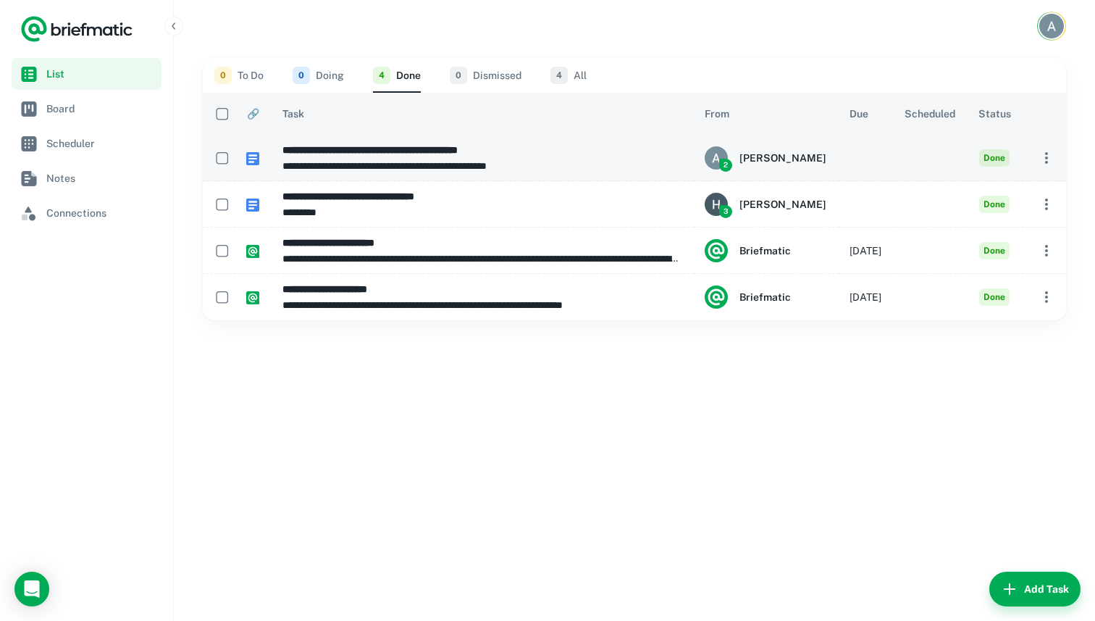
click at [1046, 170] on td at bounding box center [1047, 158] width 48 height 46
click at [1042, 147] on button "button" at bounding box center [1046, 158] width 25 height 25
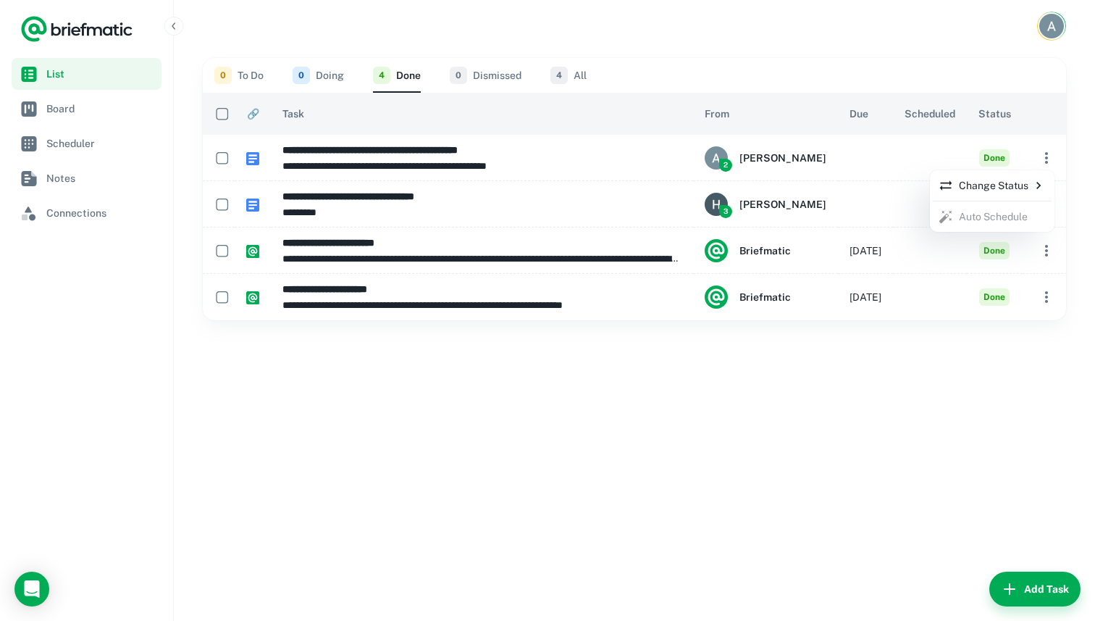
click at [998, 191] on p "Change Status" at bounding box center [992, 185] width 107 height 16
click at [916, 274] on p "Dismissed" at bounding box center [901, 271] width 47 height 16
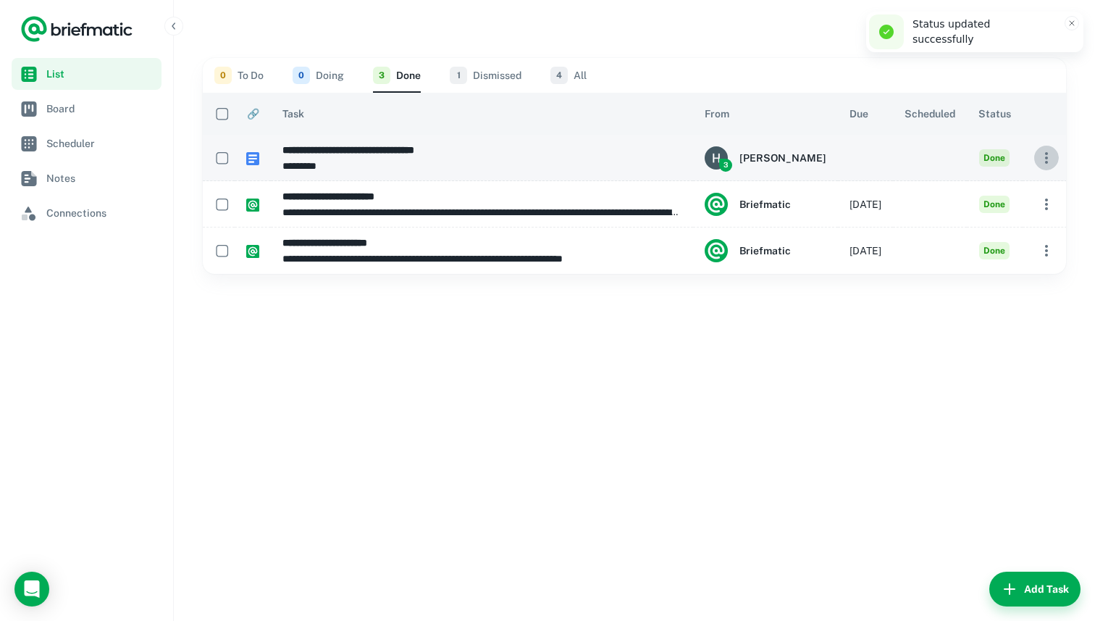
click at [1036, 167] on button "button" at bounding box center [1046, 158] width 25 height 25
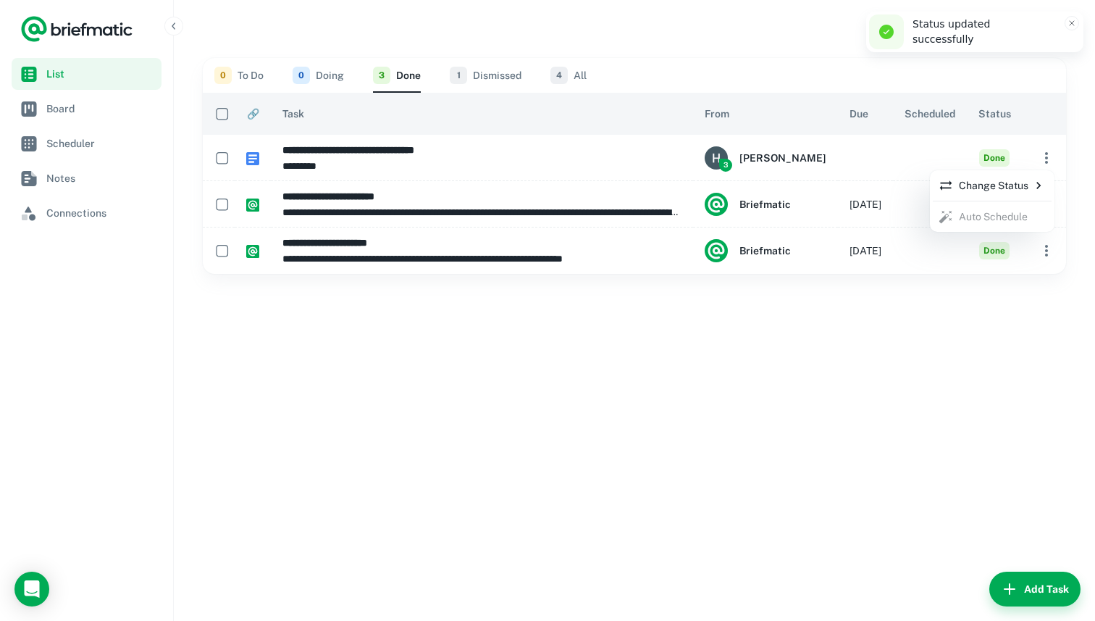
click at [945, 342] on div at bounding box center [547, 310] width 1095 height 621
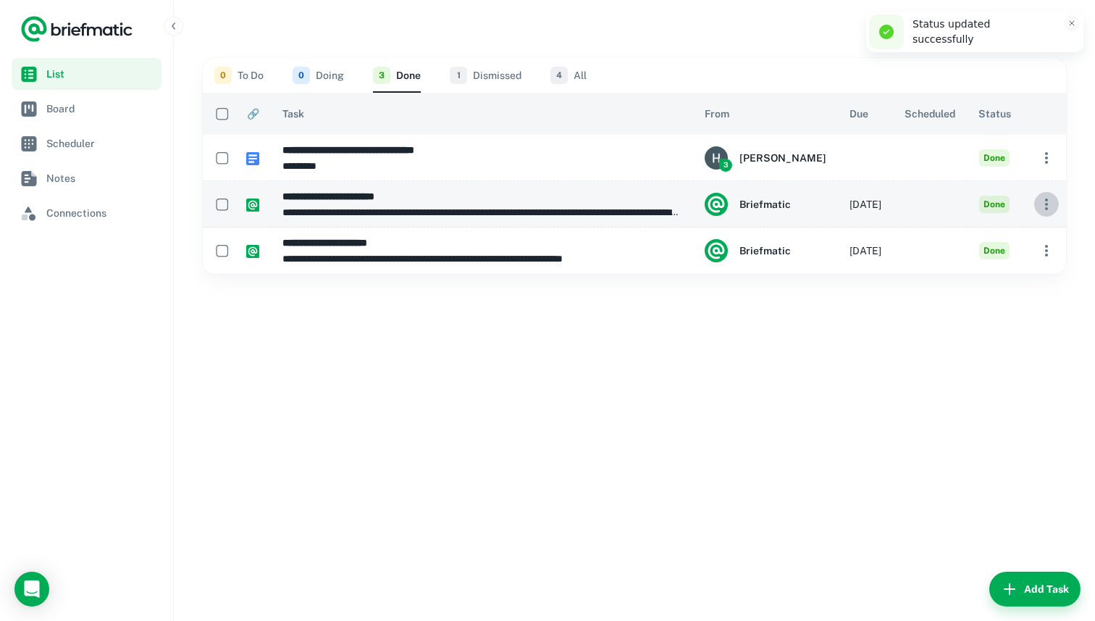
click at [1044, 201] on icon "button" at bounding box center [1046, 204] width 17 height 17
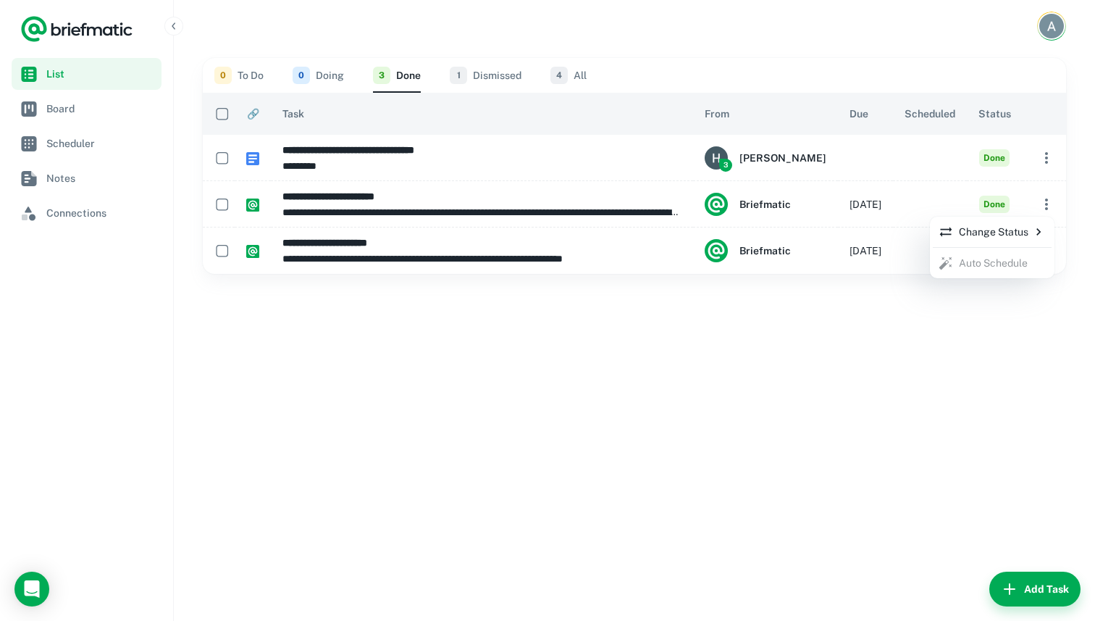
click at [984, 240] on li "Change Status" at bounding box center [992, 231] width 119 height 25
click at [893, 311] on p "Dismissed" at bounding box center [901, 317] width 47 height 16
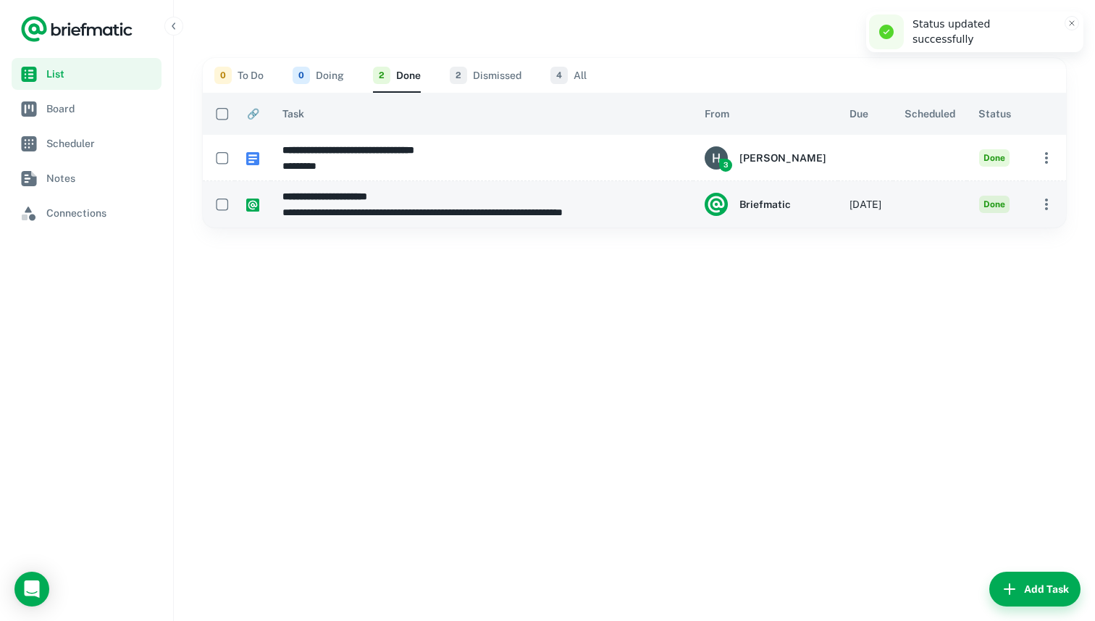
click at [1047, 206] on icon "button" at bounding box center [1046, 204] width 17 height 17
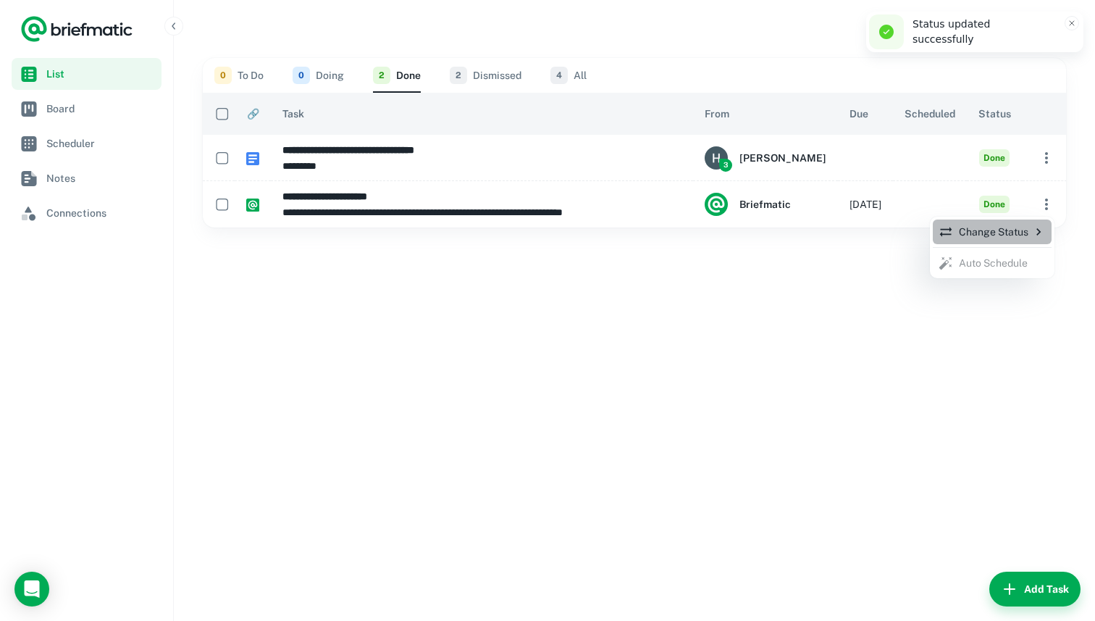
click at [982, 241] on li "Change Status" at bounding box center [992, 231] width 119 height 25
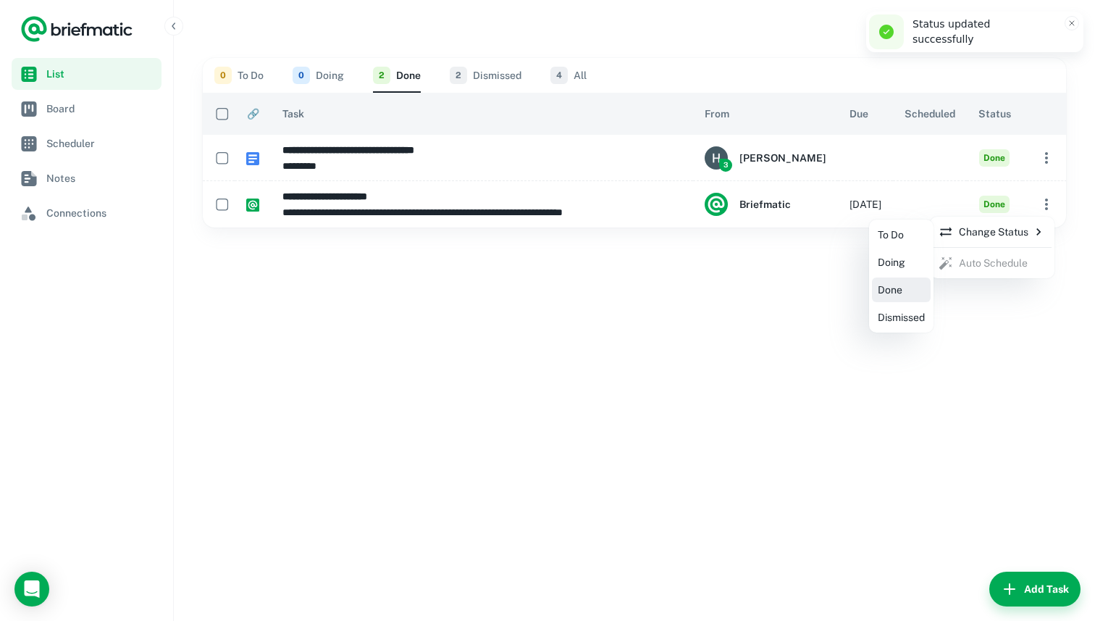
click at [914, 314] on p "Dismissed" at bounding box center [901, 317] width 47 height 16
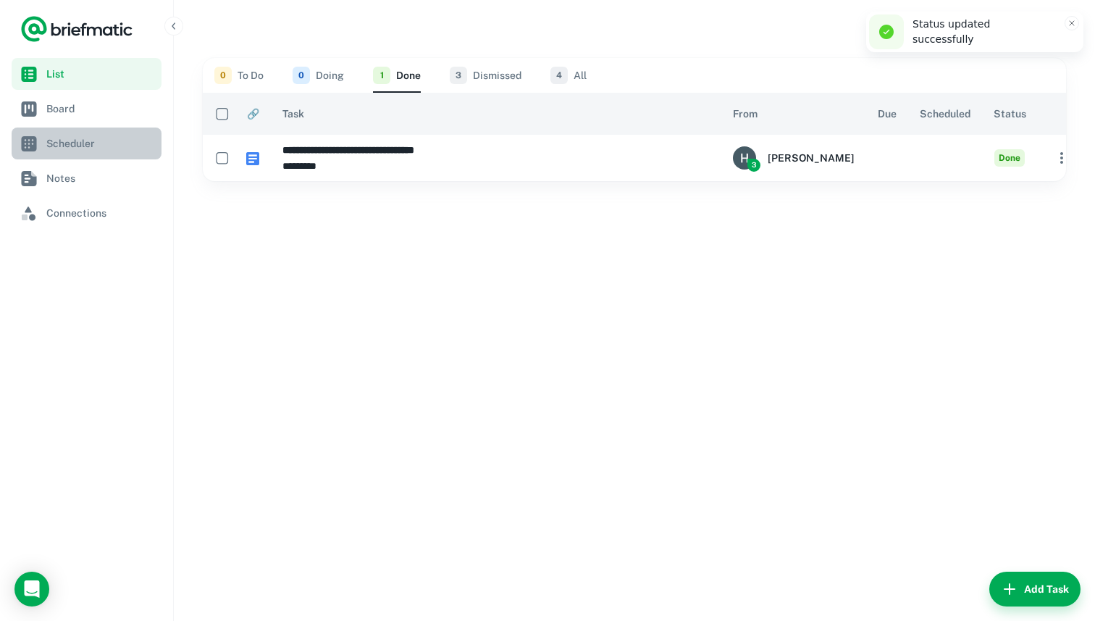
click at [95, 148] on span "Scheduler" at bounding box center [100, 143] width 109 height 16
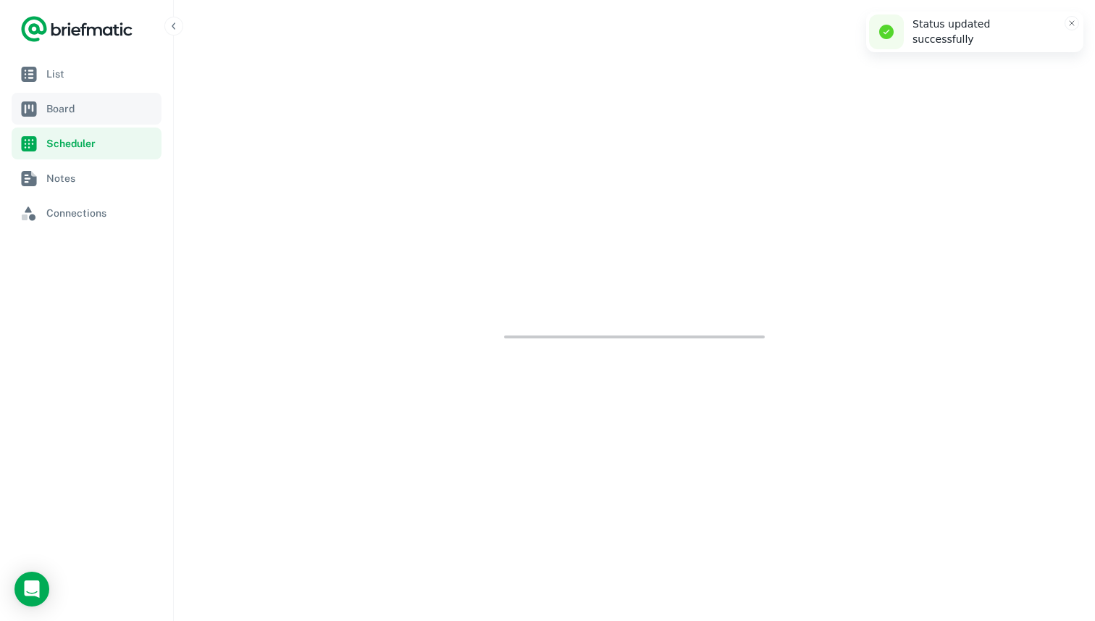
click at [127, 115] on span "Board" at bounding box center [100, 109] width 109 height 16
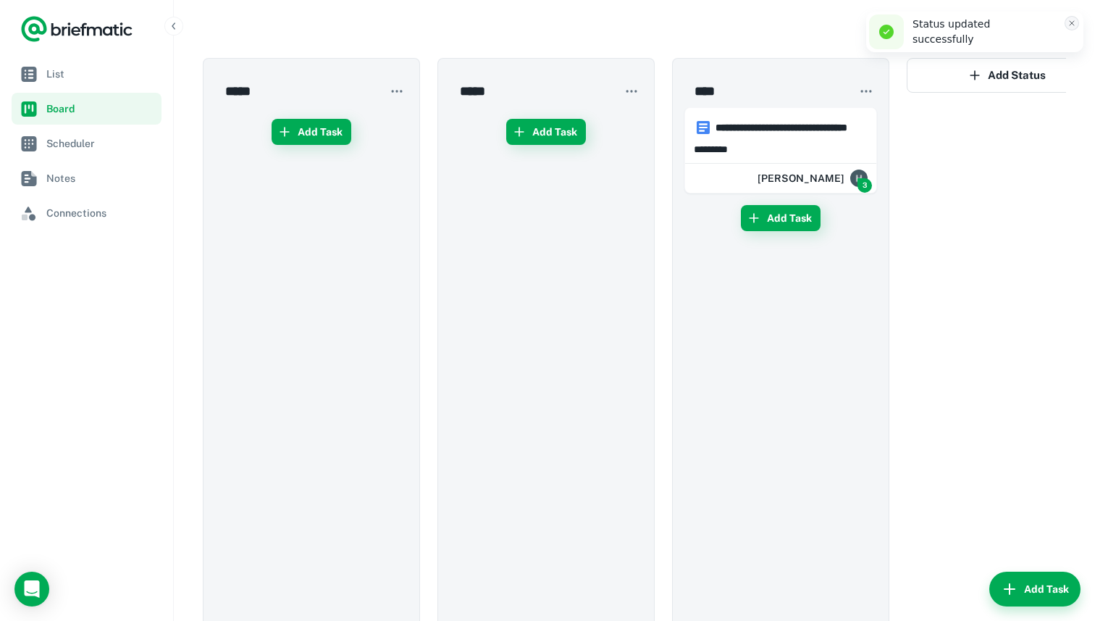
click at [1072, 26] on icon "Close toast" at bounding box center [1072, 23] width 9 height 9
click at [86, 135] on link "Scheduler" at bounding box center [87, 143] width 150 height 32
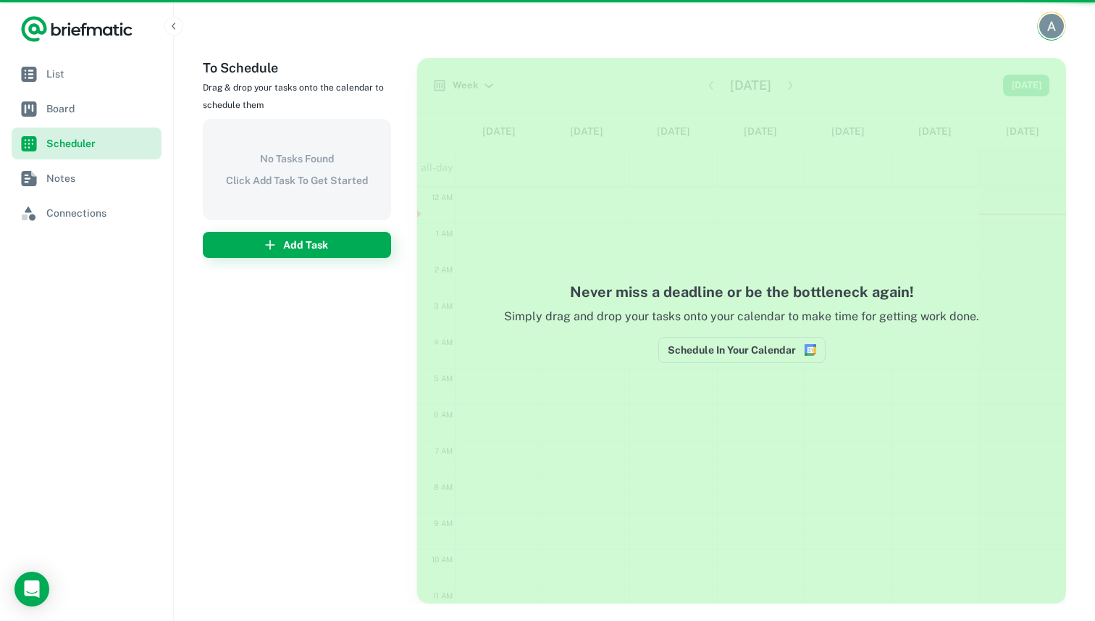
scroll to position [218, 0]
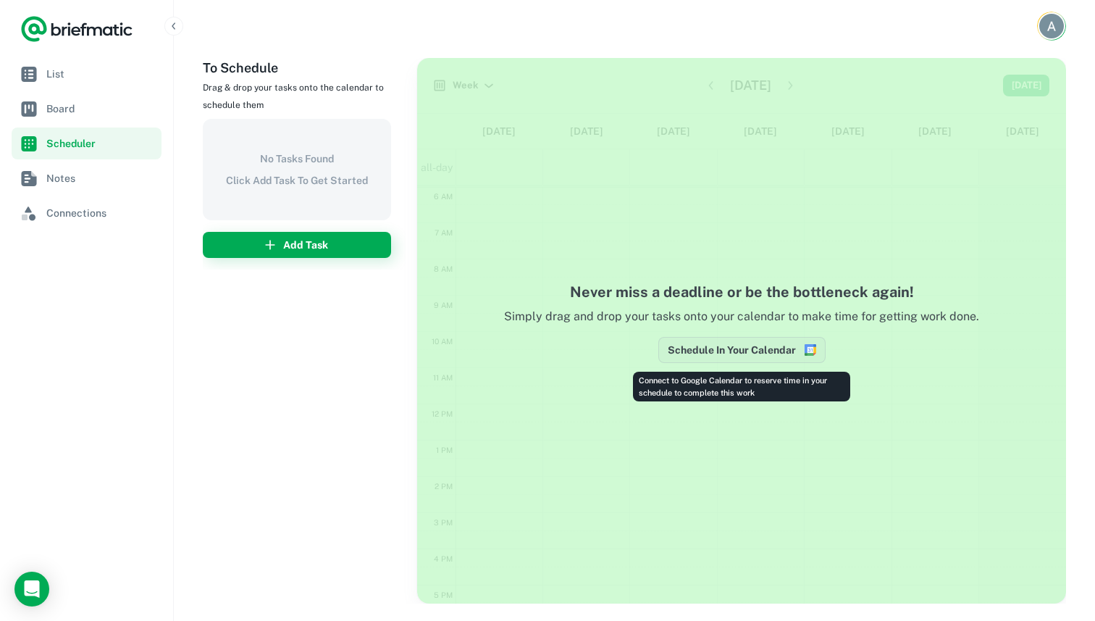
click at [708, 348] on button "Schedule In Your Calendar" at bounding box center [741, 350] width 167 height 26
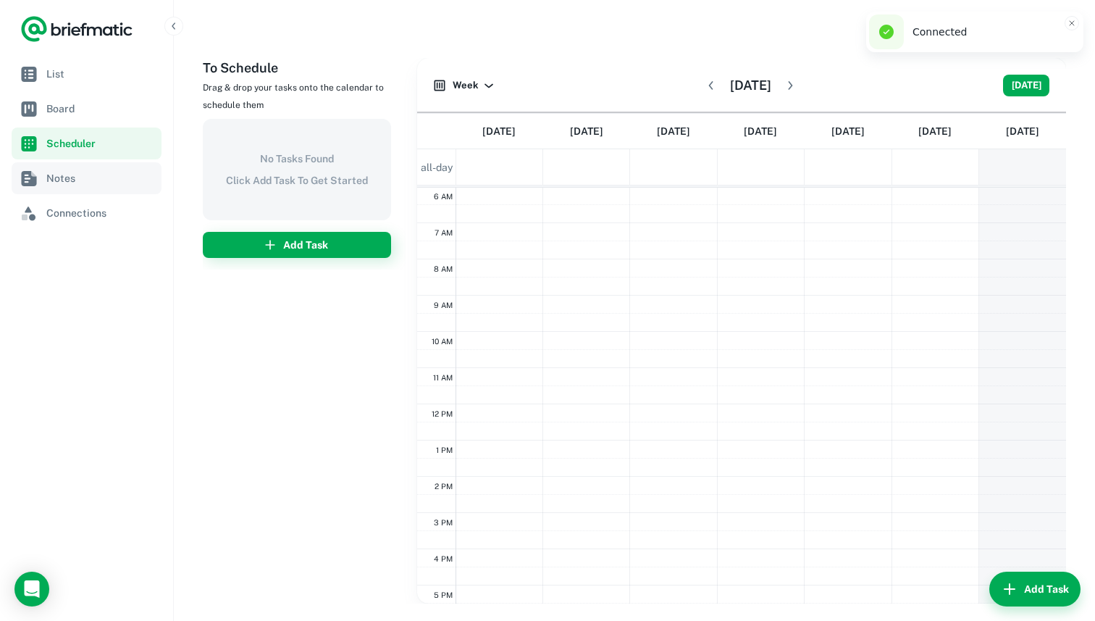
click at [80, 176] on span "Notes" at bounding box center [100, 178] width 109 height 16
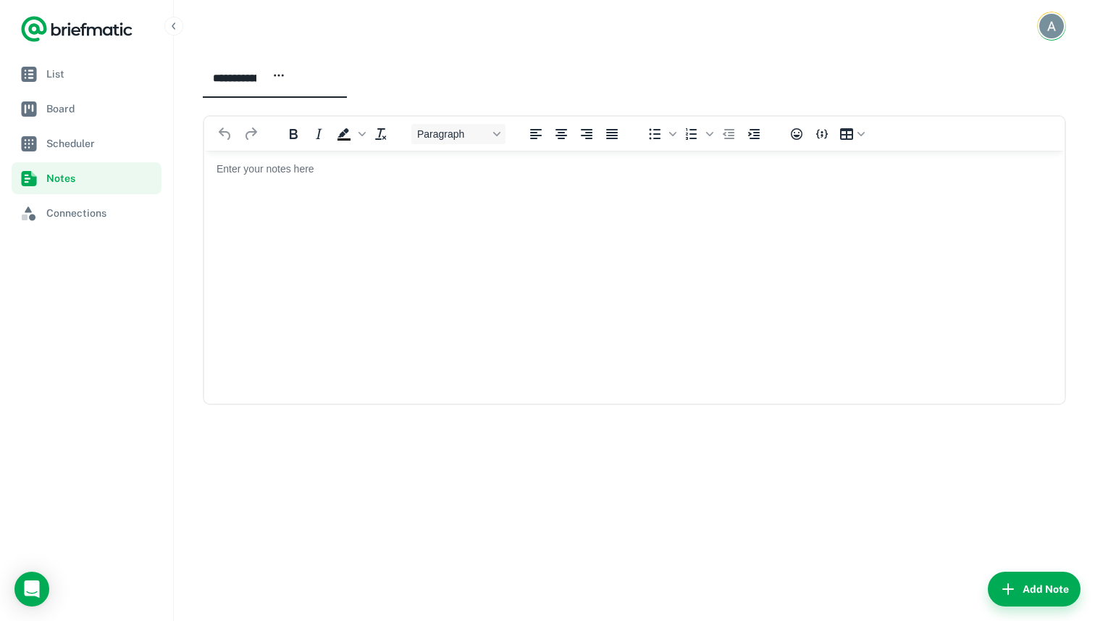
click at [335, 188] on html at bounding box center [634, 169] width 861 height 38
click at [285, 72] on icon "button" at bounding box center [278, 75] width 13 height 13
click at [382, 91] on div at bounding box center [547, 310] width 1095 height 621
click at [267, 78] on input "**********" at bounding box center [235, 78] width 64 height 28
click at [1021, 582] on button "Add Note" at bounding box center [1034, 589] width 93 height 35
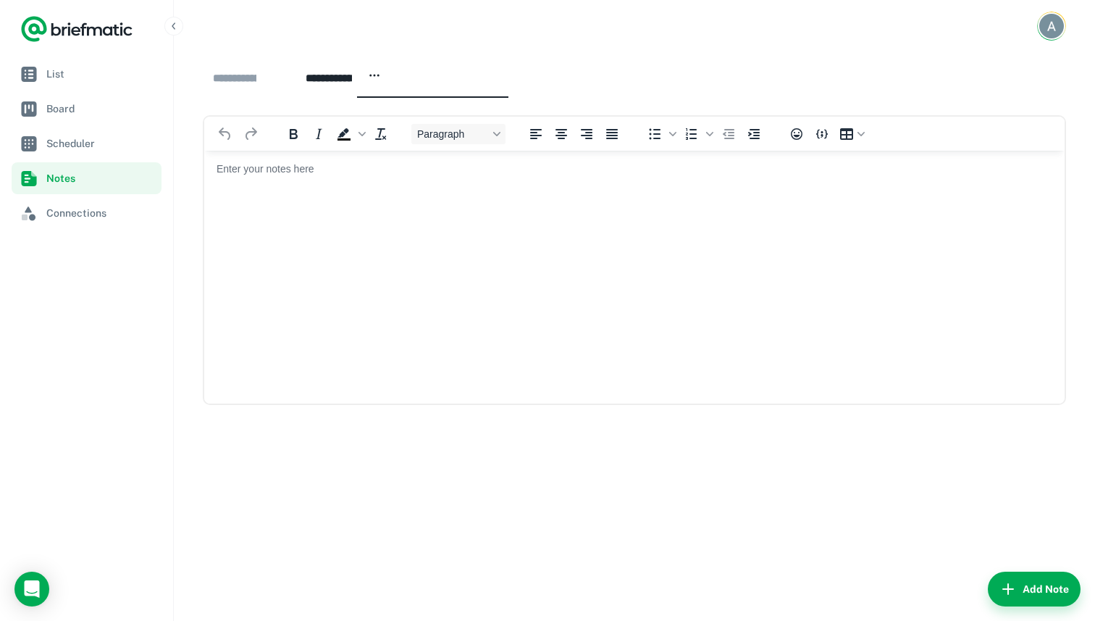
click at [381, 77] on div "**********" at bounding box center [338, 78] width 85 height 28
click at [381, 80] on icon "button" at bounding box center [374, 75] width 13 height 13
click at [492, 120] on li "Delete note" at bounding box center [469, 129] width 95 height 25
click at [331, 188] on html at bounding box center [634, 169] width 861 height 38
click at [76, 212] on span "Connections" at bounding box center [100, 213] width 109 height 16
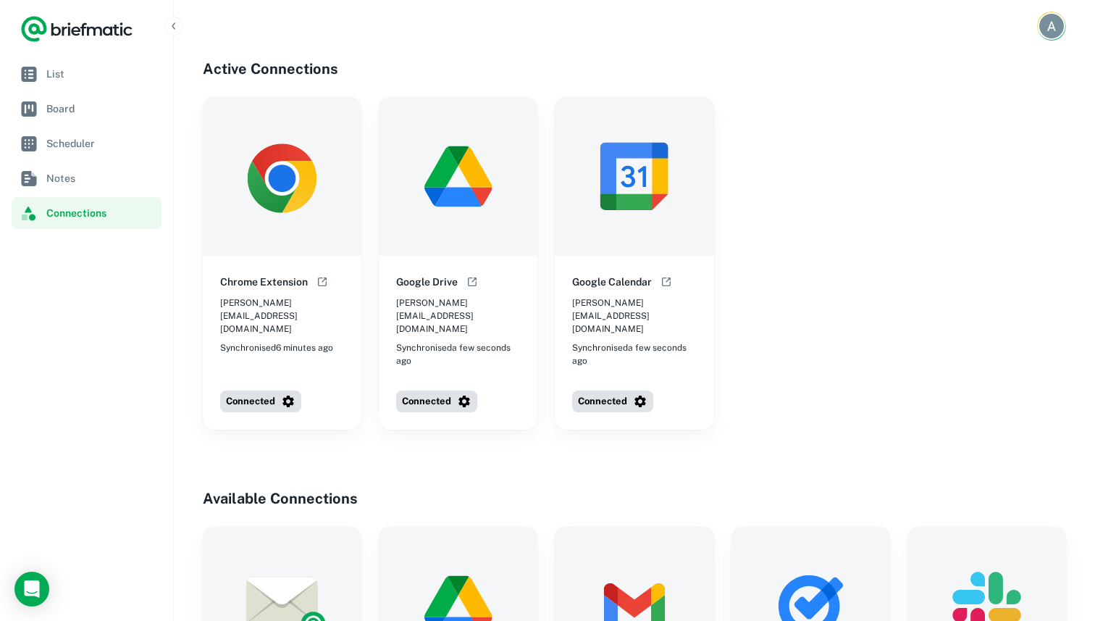
click at [447, 226] on img at bounding box center [458, 176] width 159 height 159
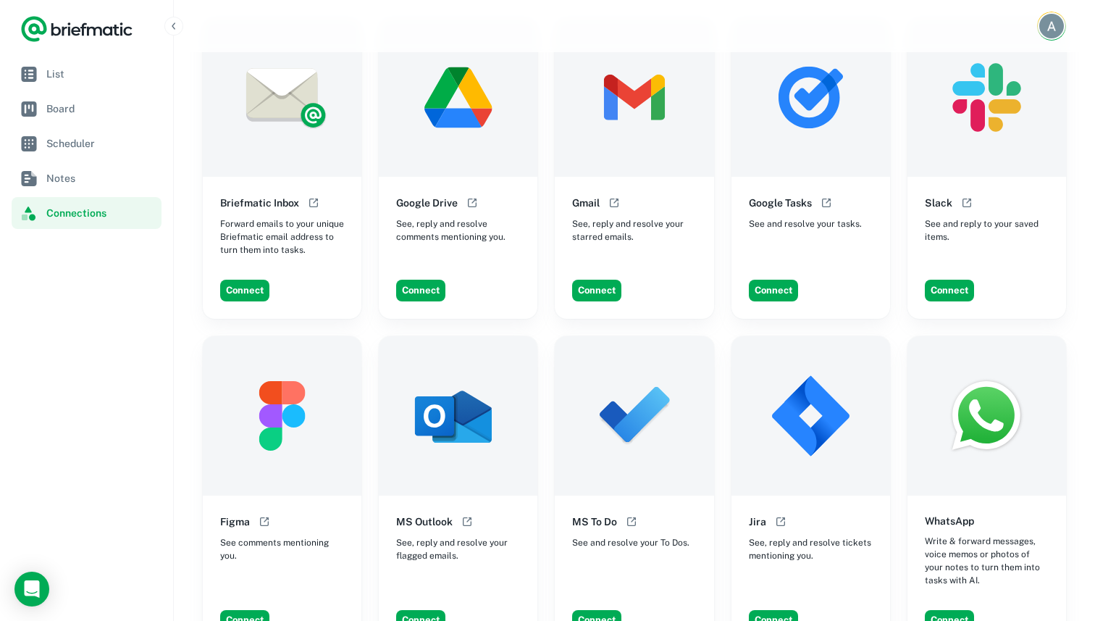
scroll to position [502, 0]
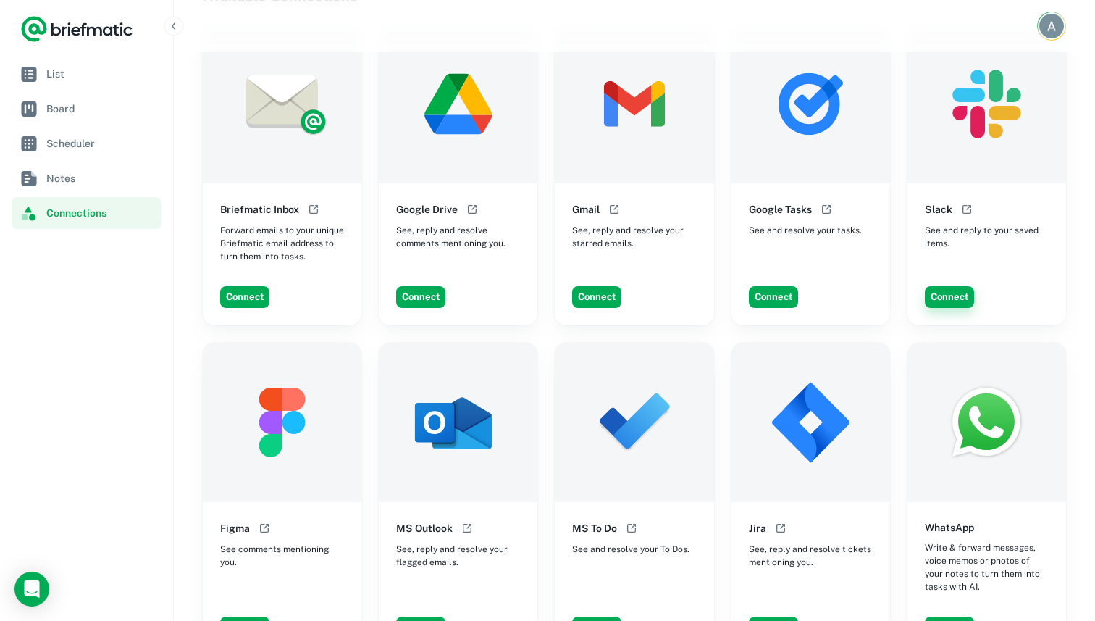
click at [968, 286] on button "Connect" at bounding box center [949, 297] width 49 height 22
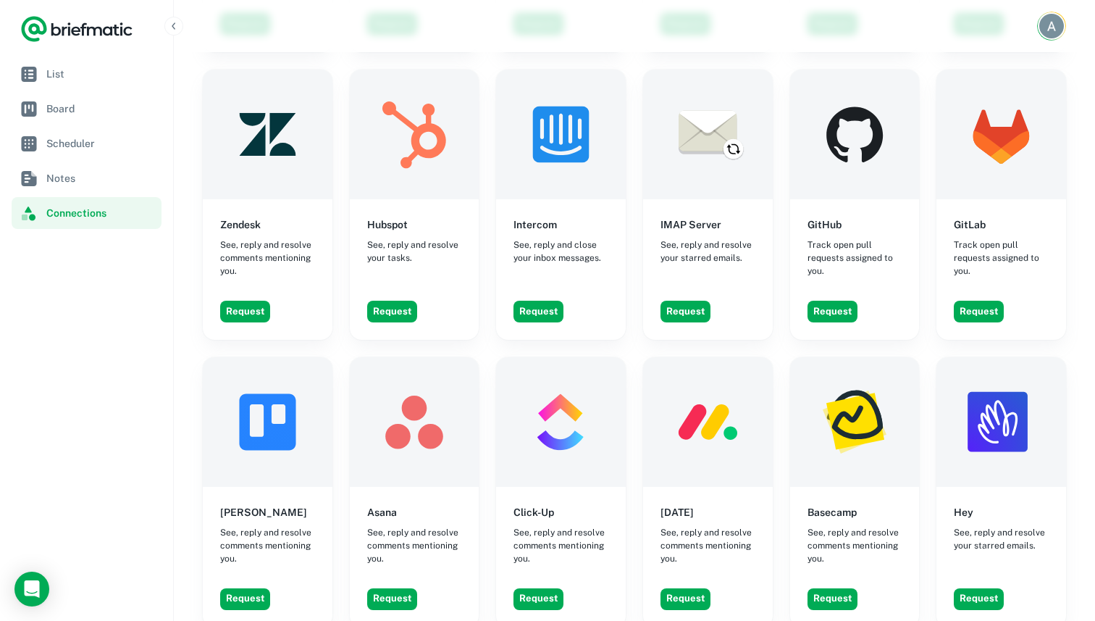
scroll to position [1473, 0]
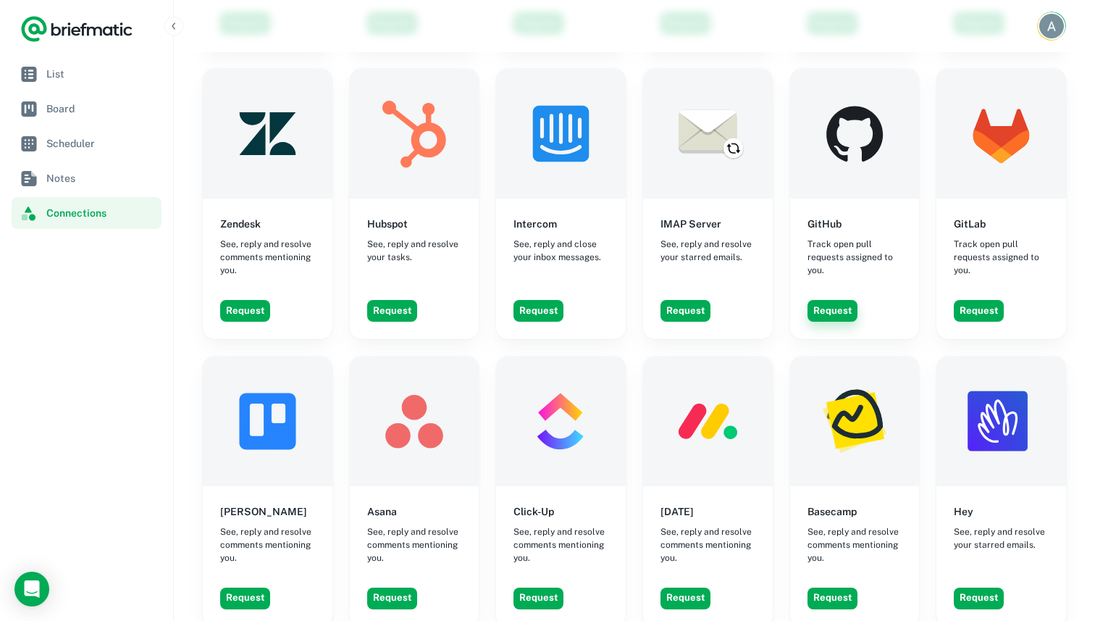
click at [827, 300] on button "Request" at bounding box center [833, 311] width 50 height 22
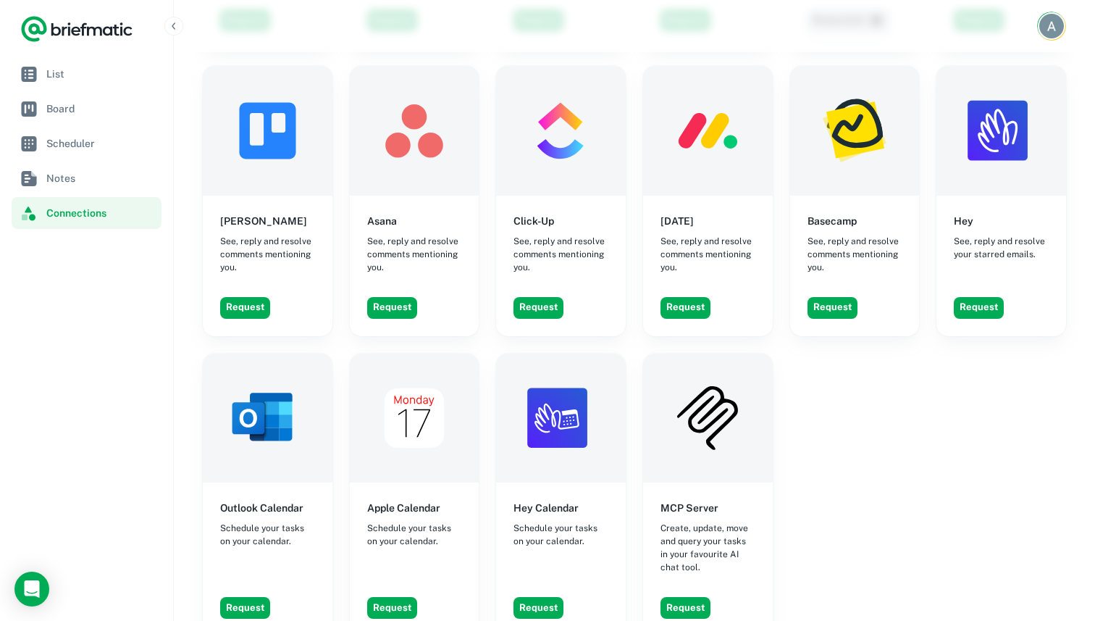
scroll to position [1754, 0]
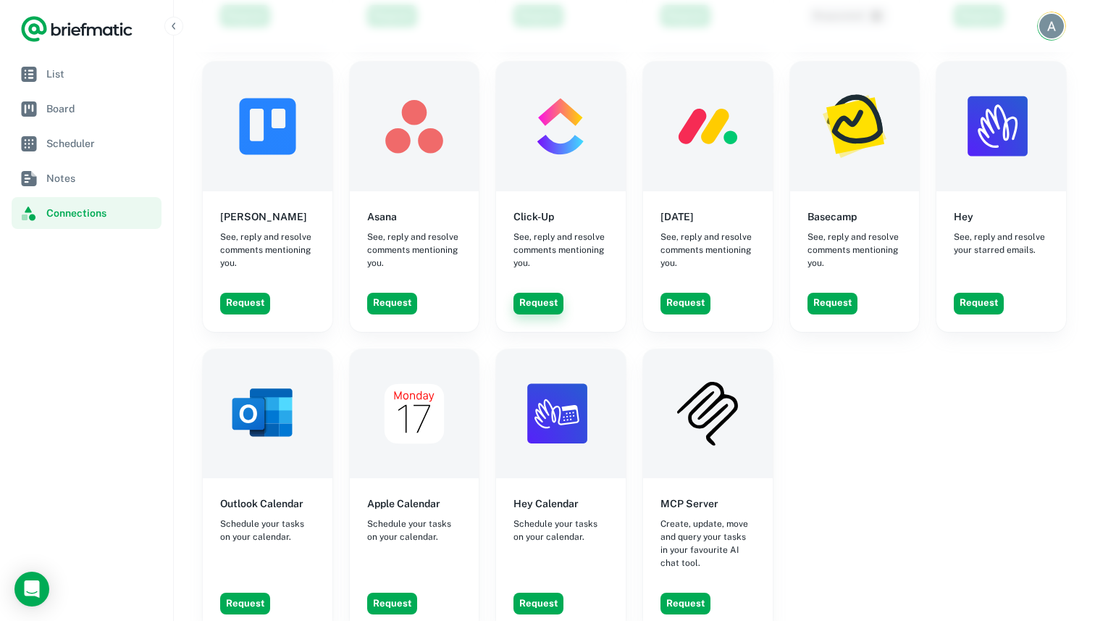
click at [532, 293] on button "Request" at bounding box center [539, 304] width 50 height 22
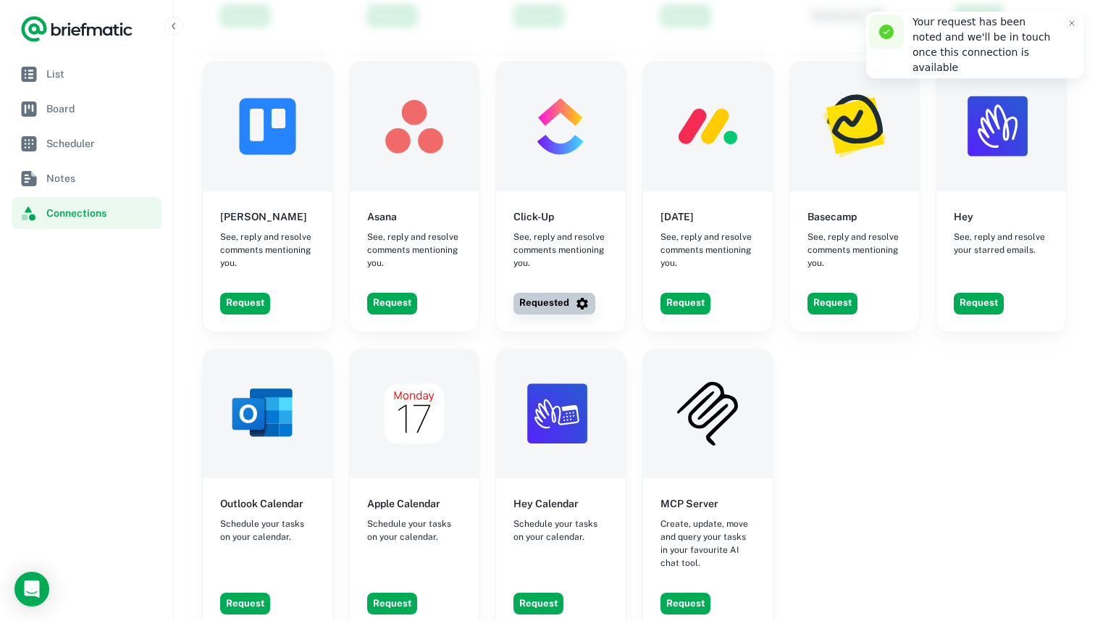
click at [583, 298] on icon "button" at bounding box center [583, 304] width 12 height 12
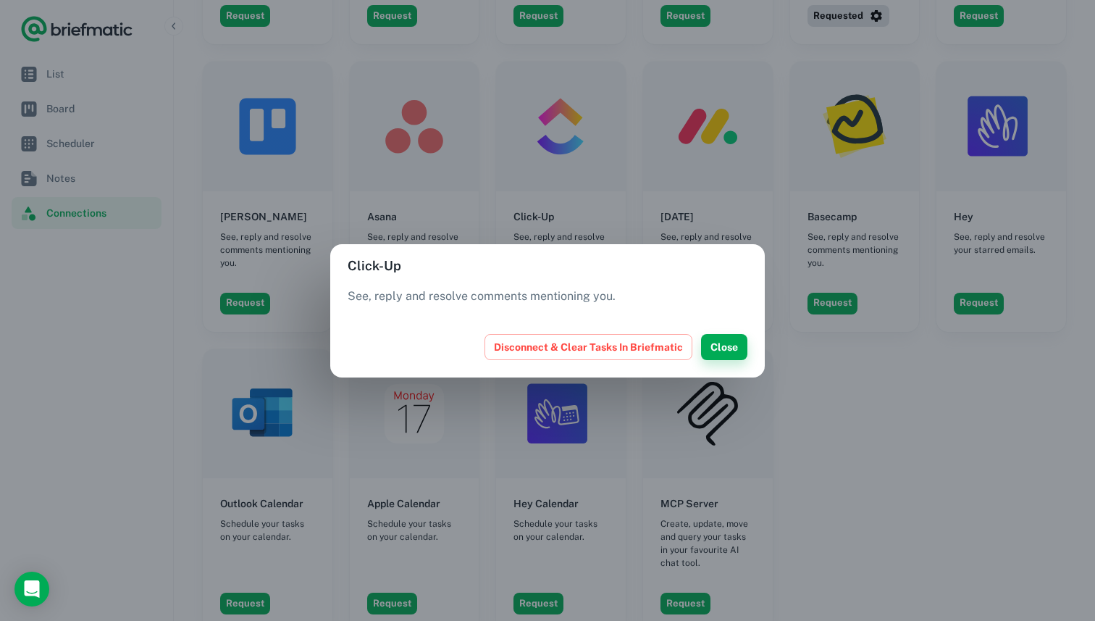
click at [735, 353] on button "Close" at bounding box center [724, 347] width 46 height 26
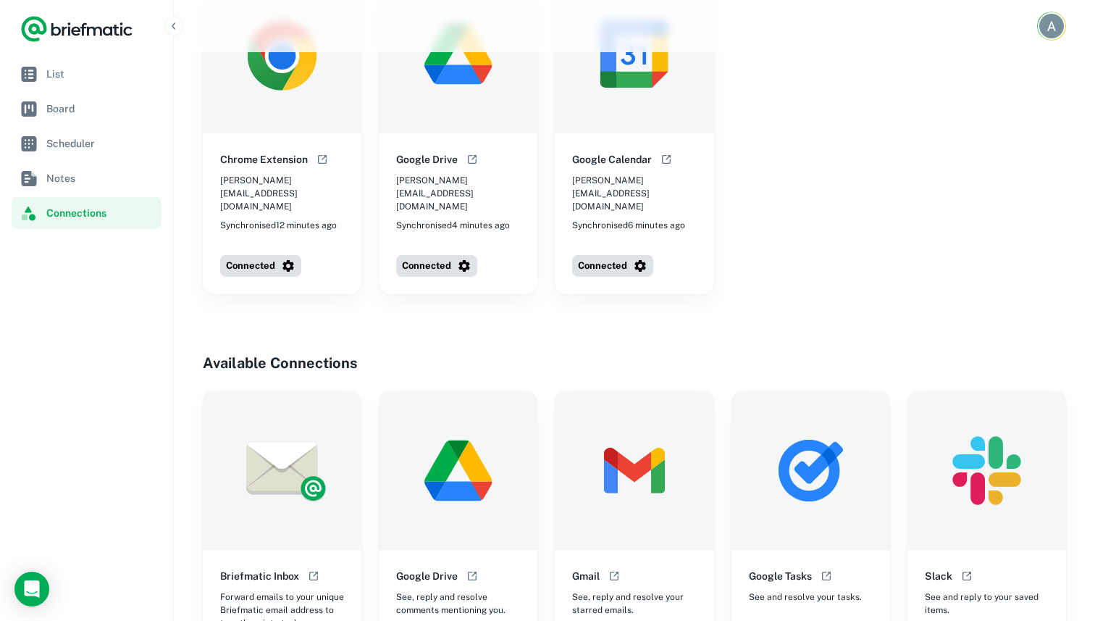
scroll to position [42, 0]
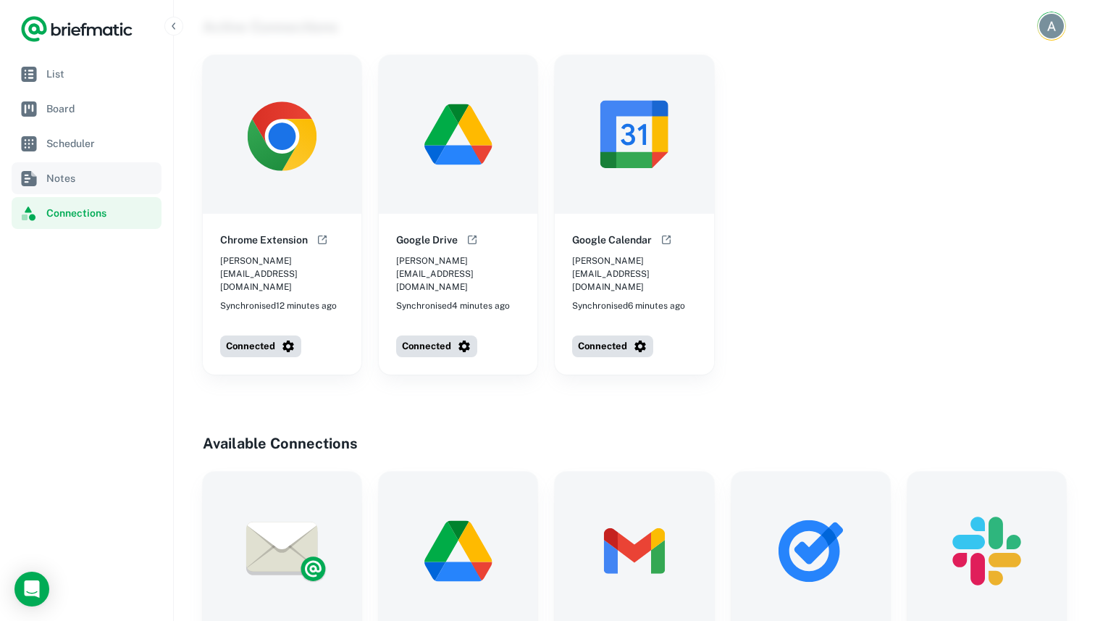
click at [53, 163] on link "Notes" at bounding box center [87, 178] width 150 height 32
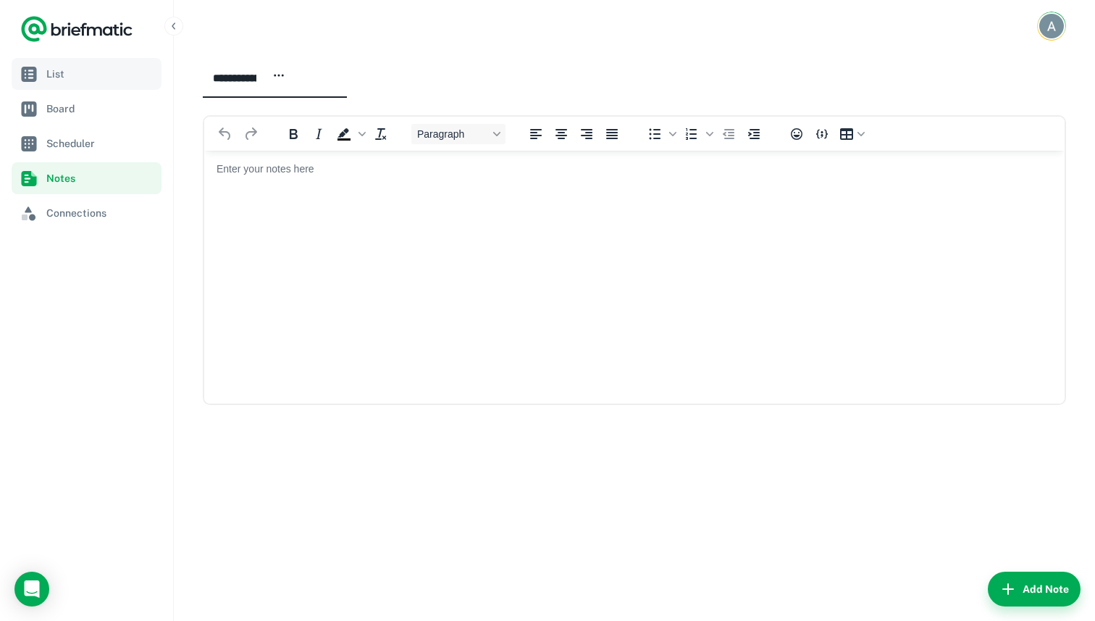
click at [105, 86] on link "List" at bounding box center [87, 74] width 150 height 32
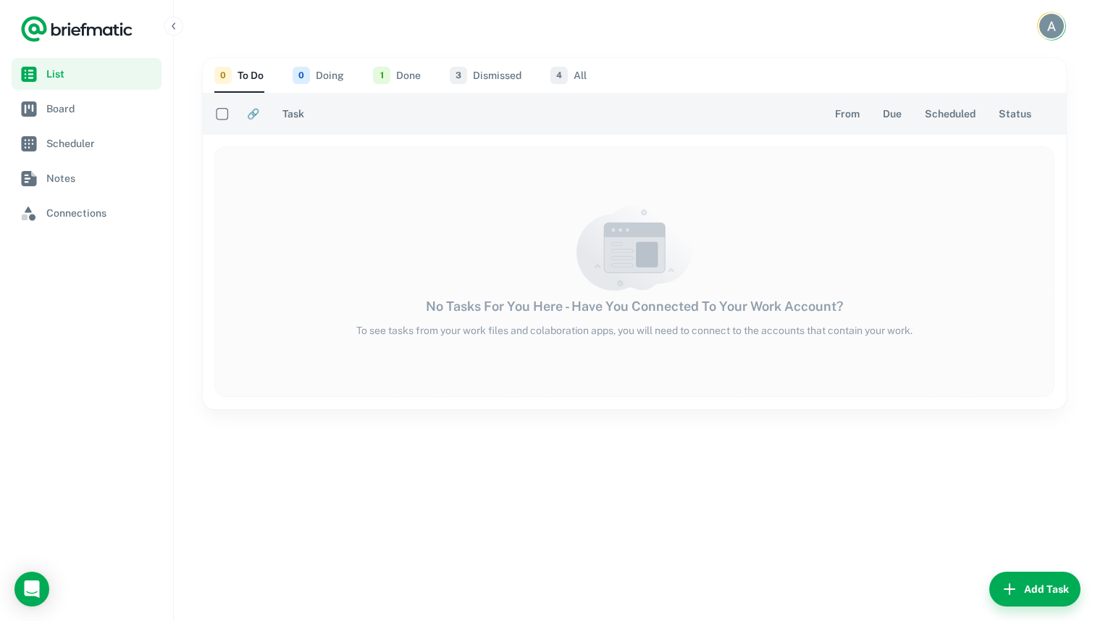
click at [335, 76] on button "0 Doing" at bounding box center [318, 75] width 51 height 35
click at [397, 75] on button "1 Done" at bounding box center [397, 75] width 48 height 35
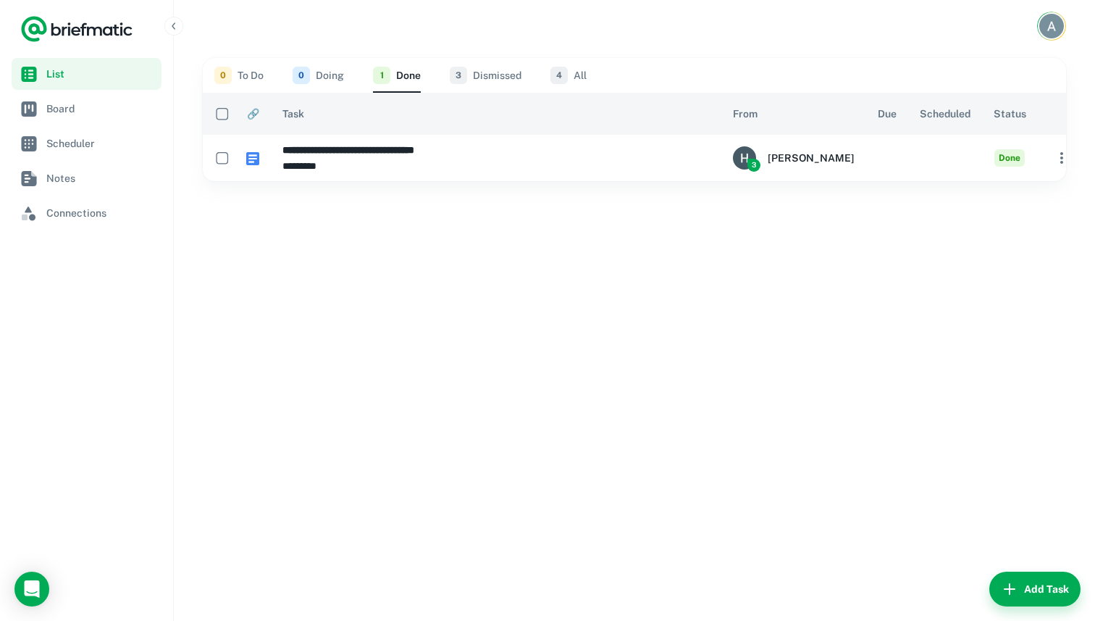
click at [236, 78] on button "0 To Do" at bounding box center [238, 75] width 49 height 35
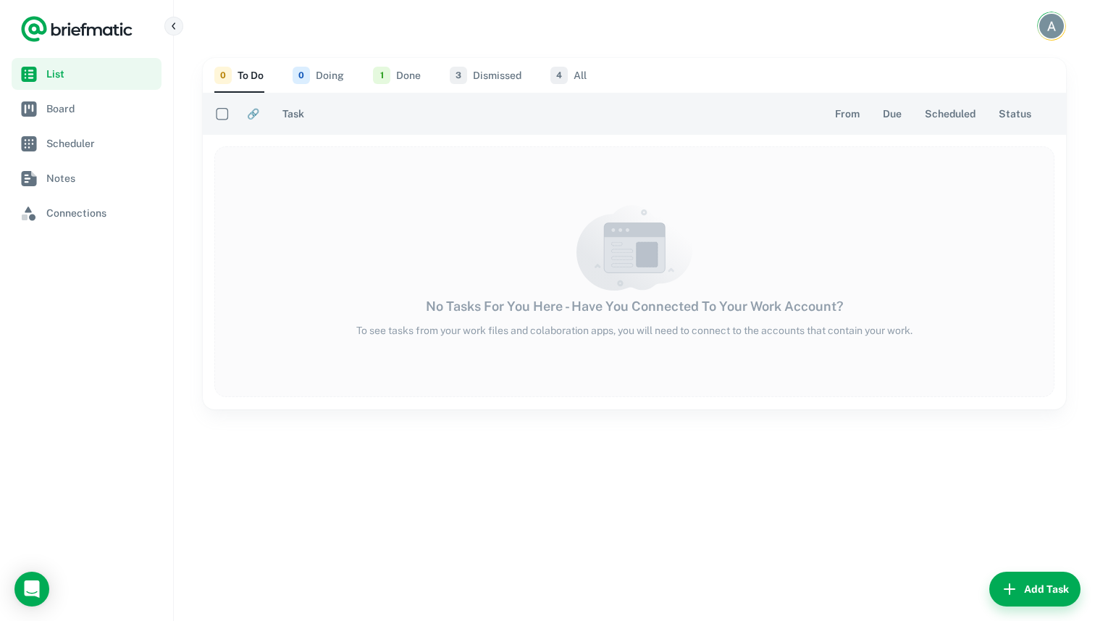
click at [180, 27] on button "button" at bounding box center [173, 26] width 19 height 19
